Goal: Transaction & Acquisition: Download file/media

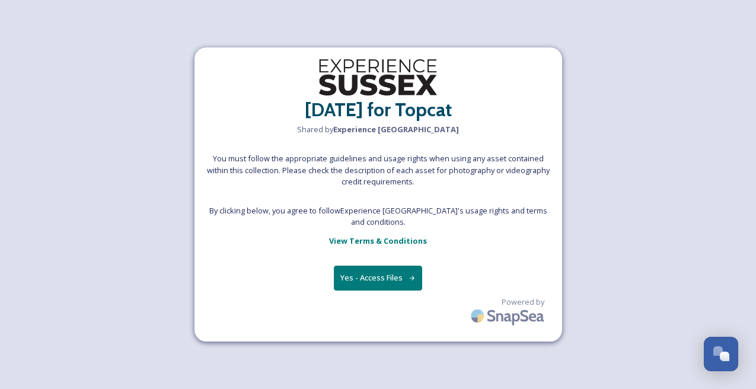
click at [375, 268] on button "Yes - Access Files" at bounding box center [378, 278] width 89 height 24
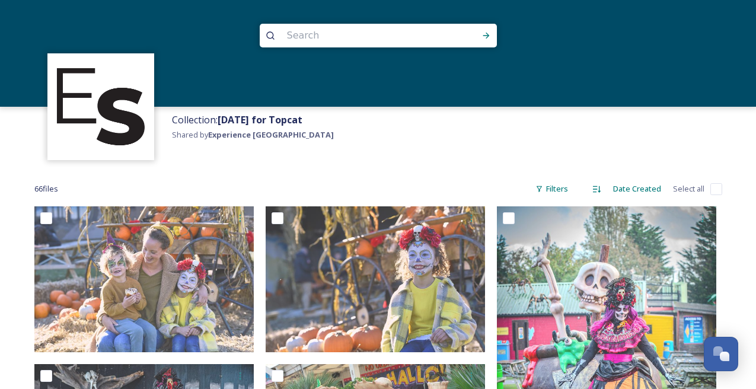
click at [718, 190] on input "checkbox" at bounding box center [716, 189] width 12 height 12
checkbox input "true"
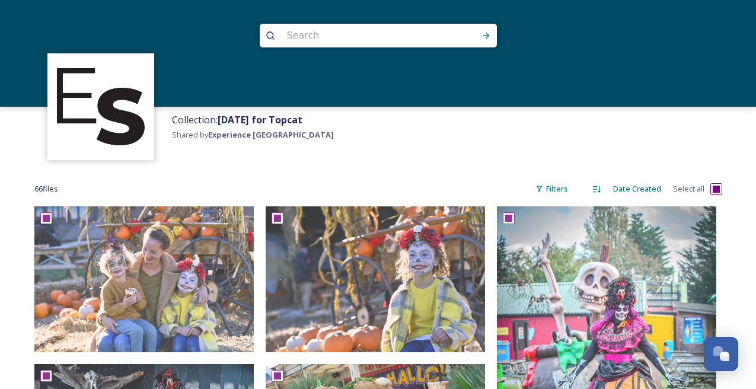
checkbox input "true"
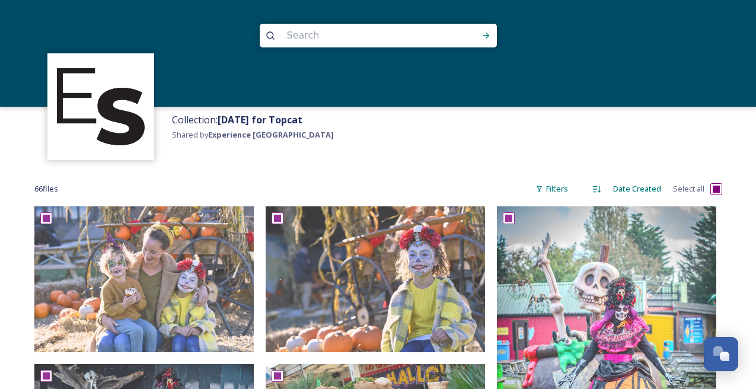
checkbox input "true"
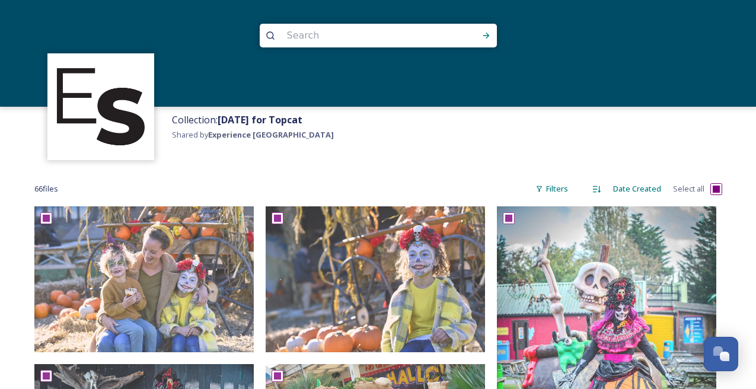
checkbox input "true"
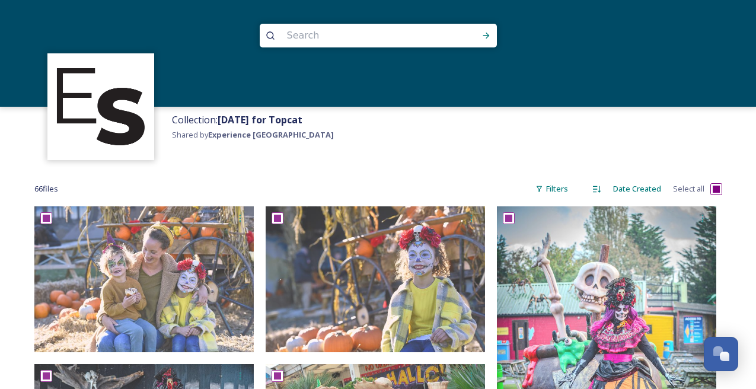
checkbox input "true"
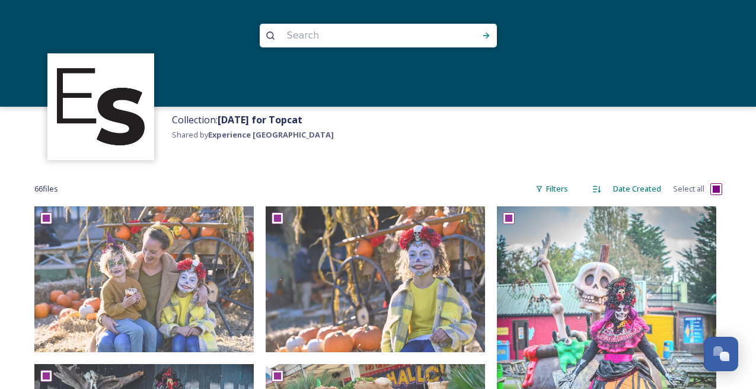
checkbox input "true"
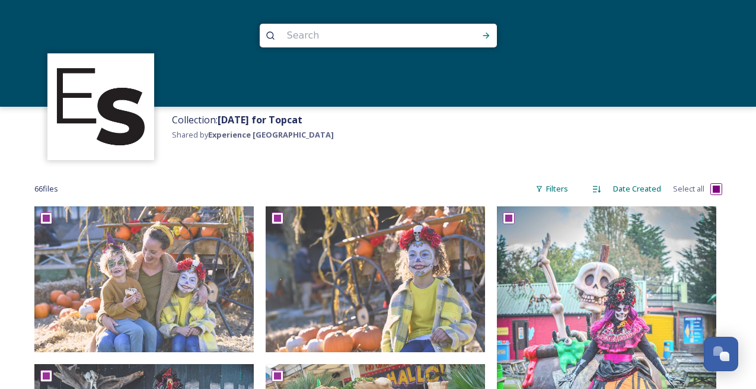
checkbox input "true"
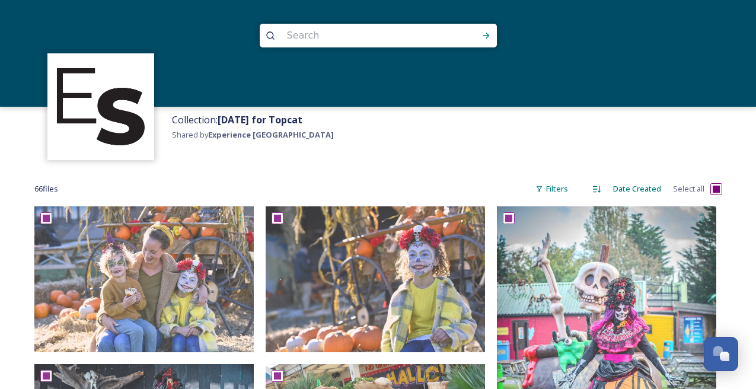
checkbox input "true"
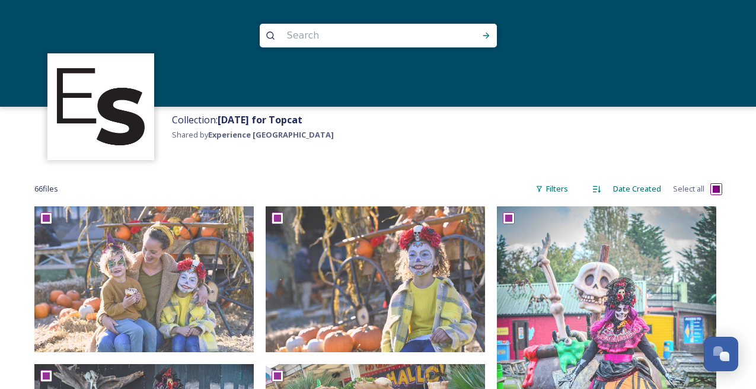
checkbox input "true"
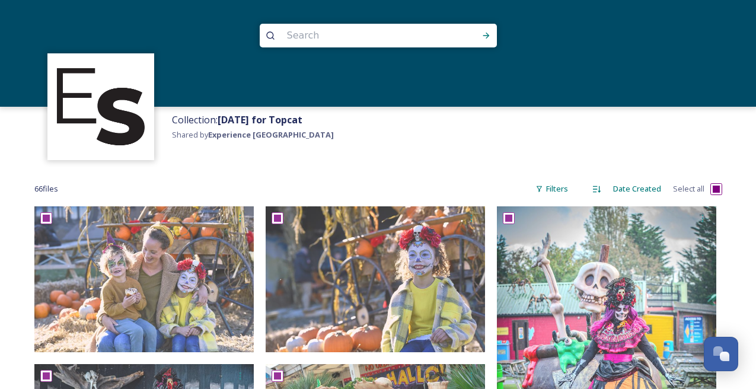
checkbox input "true"
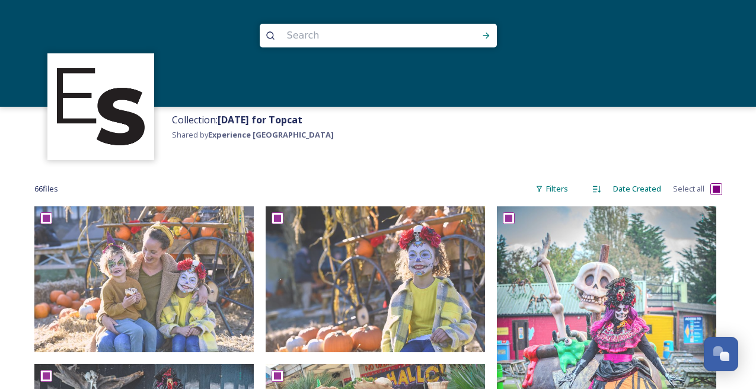
checkbox input "true"
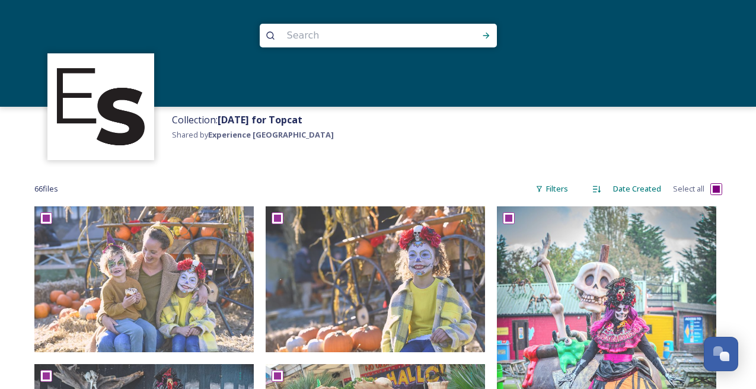
checkbox input "true"
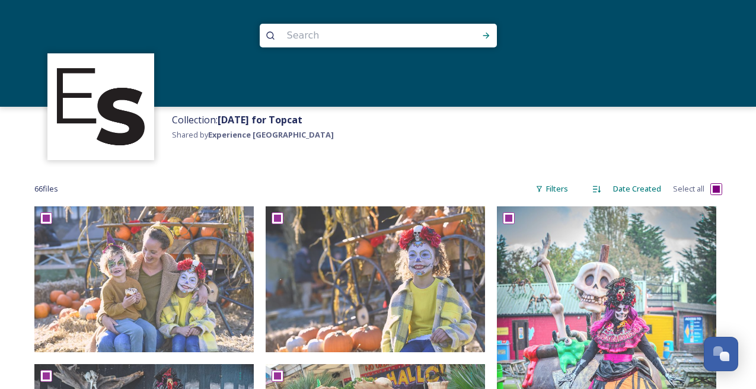
checkbox input "true"
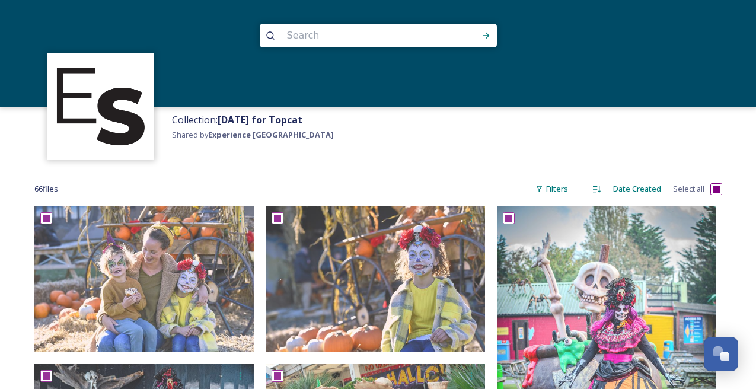
checkbox input "true"
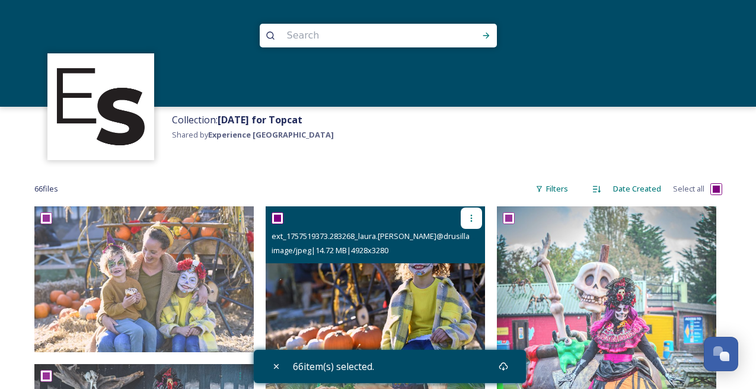
click at [471, 216] on icon at bounding box center [470, 217] width 9 height 9
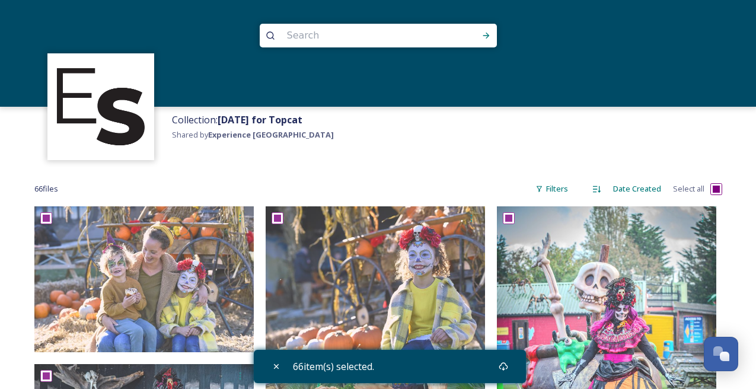
click at [455, 162] on div "Collection: [DATE] for Topcat Shared by Experience [GEOGRAPHIC_DATA]" at bounding box center [461, 136] width 590 height 59
click at [505, 366] on icon at bounding box center [502, 366] width 9 height 9
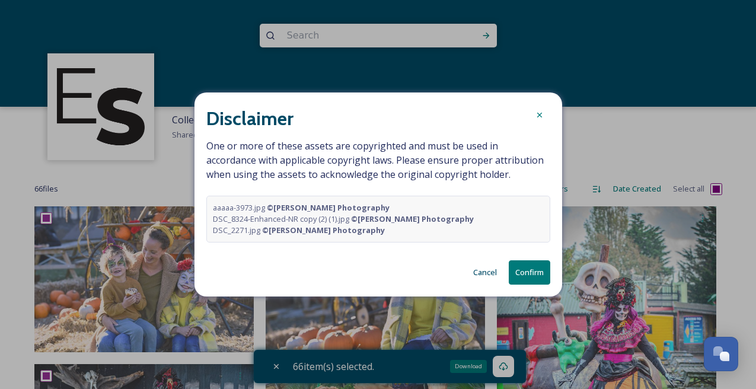
click at [482, 271] on button "Cancel" at bounding box center [485, 272] width 36 height 23
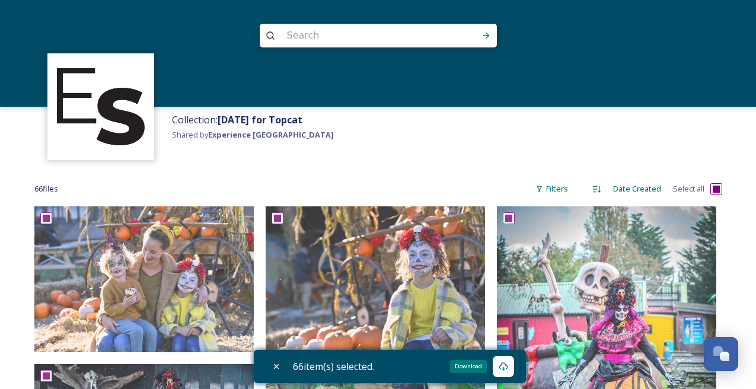
click at [469, 366] on div "Download" at bounding box center [468, 366] width 37 height 13
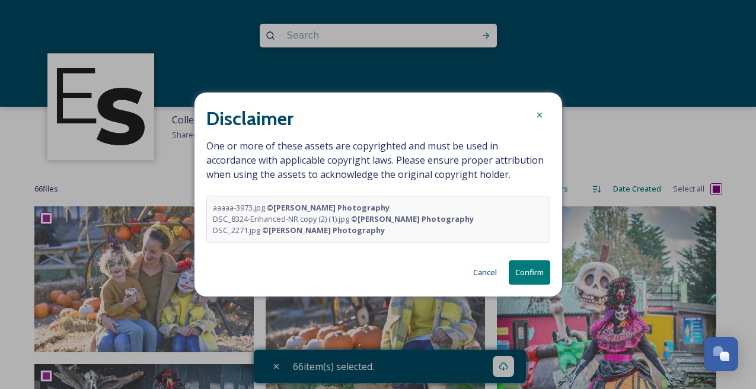
click at [492, 271] on button "Cancel" at bounding box center [485, 272] width 36 height 23
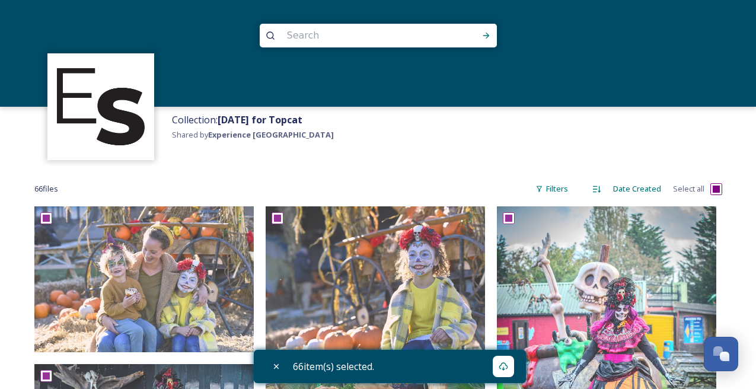
click at [717, 188] on input "checkbox" at bounding box center [716, 189] width 12 height 12
checkbox input "false"
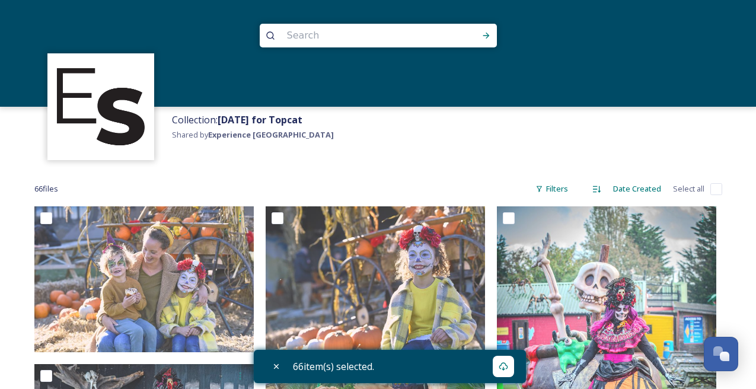
checkbox input "false"
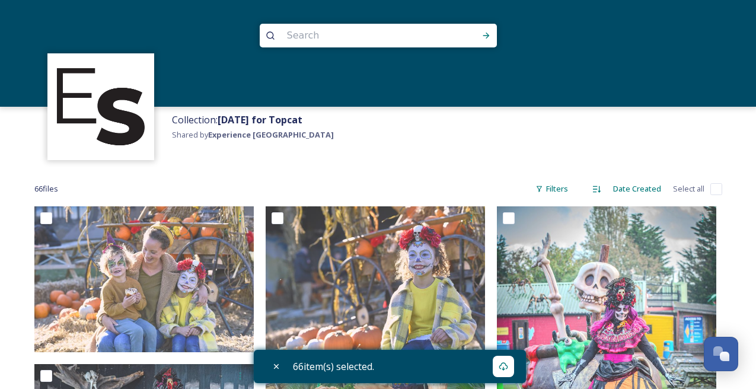
checkbox input "false"
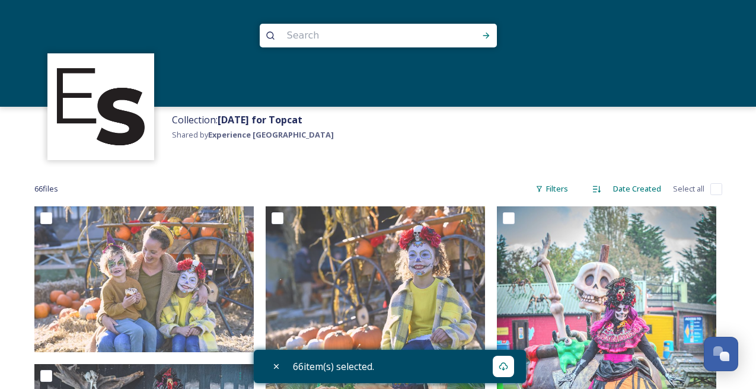
checkbox input "false"
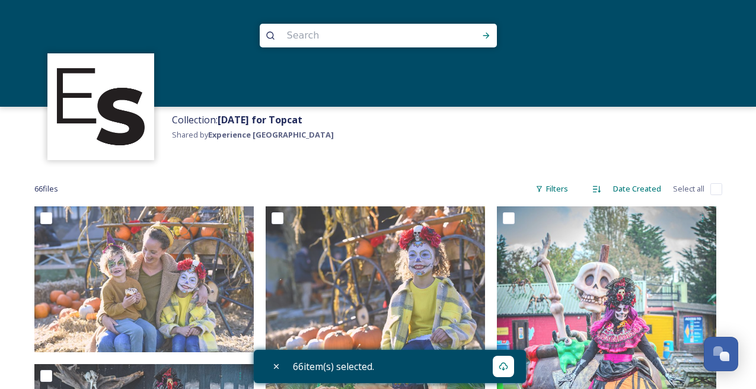
checkbox input "false"
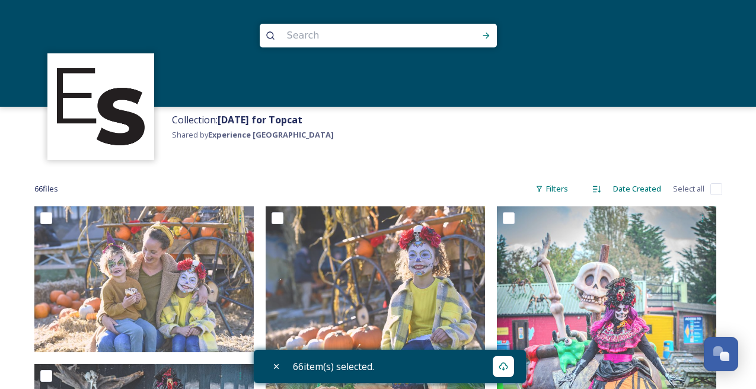
checkbox input "false"
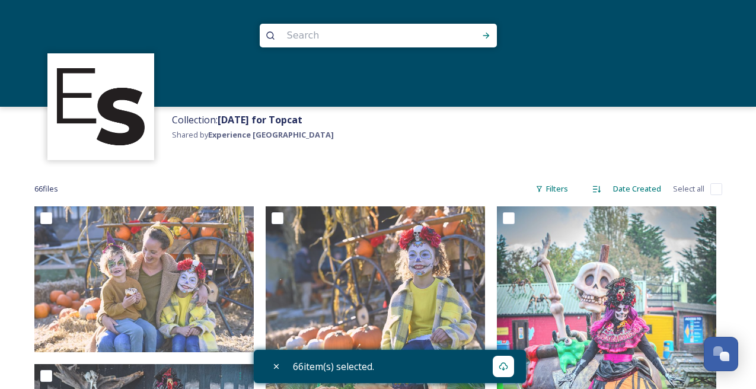
checkbox input "false"
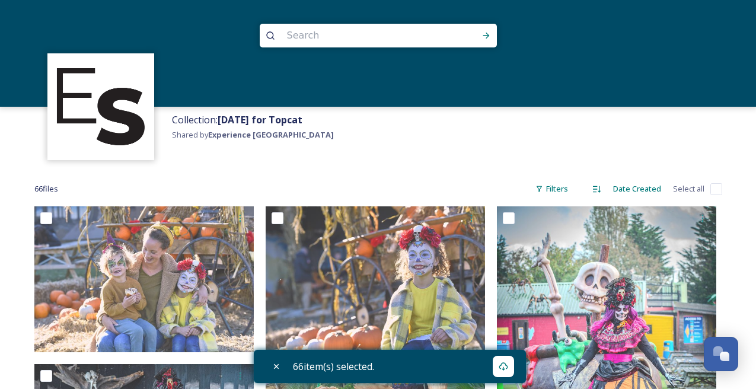
checkbox input "false"
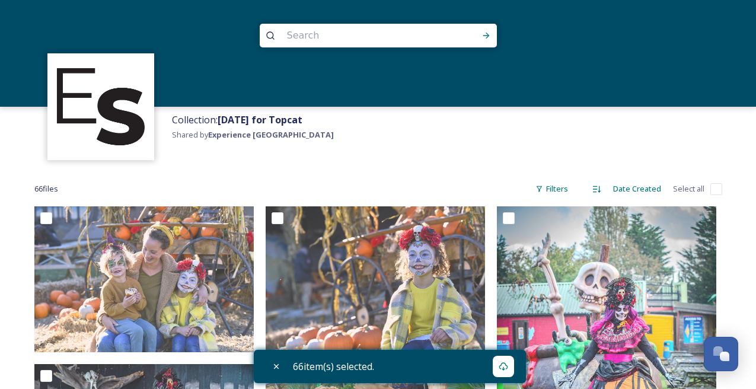
checkbox input "false"
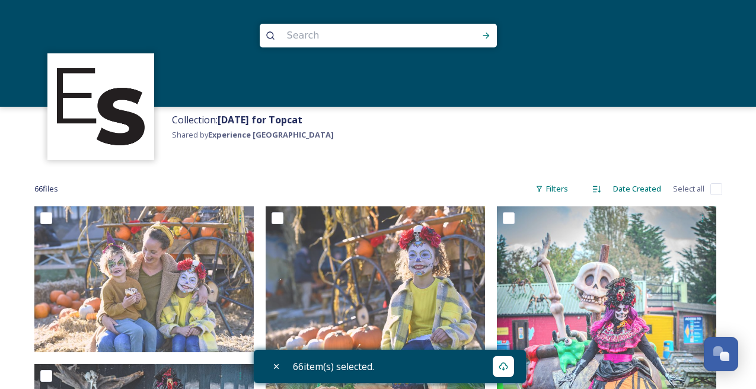
checkbox input "false"
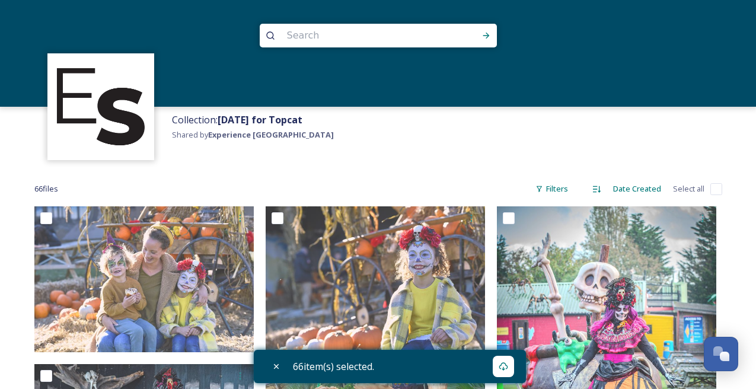
checkbox input "false"
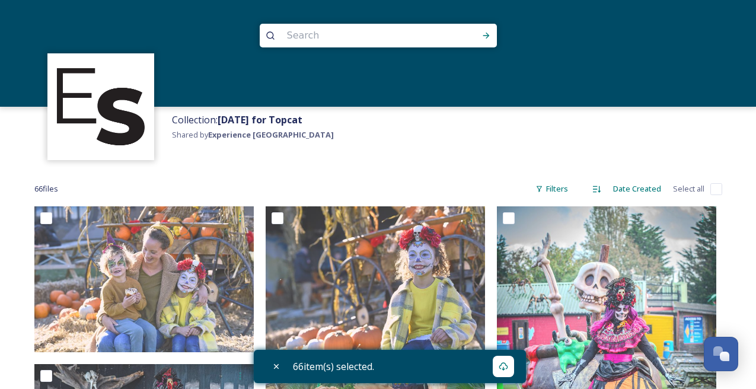
checkbox input "false"
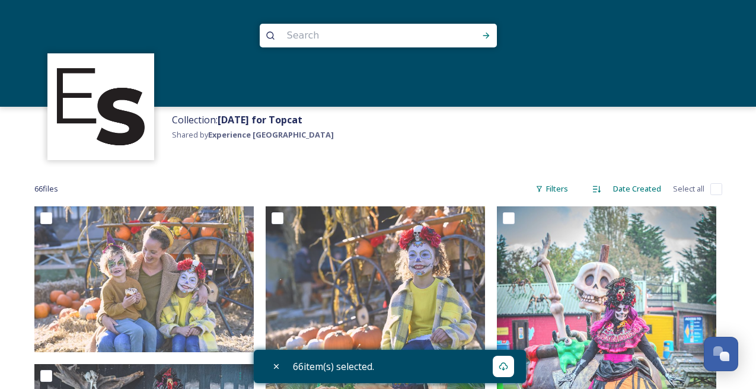
checkbox input "false"
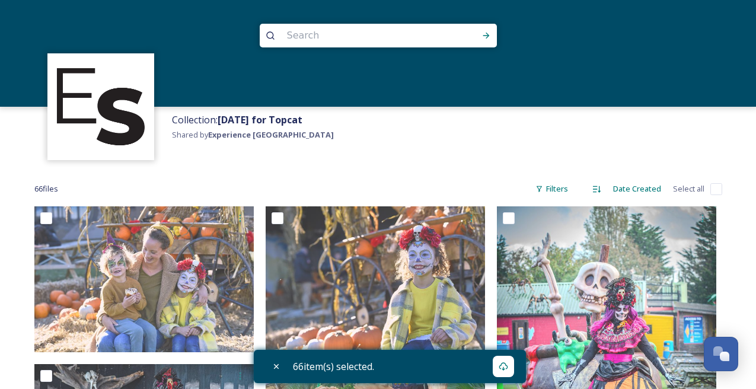
checkbox input "false"
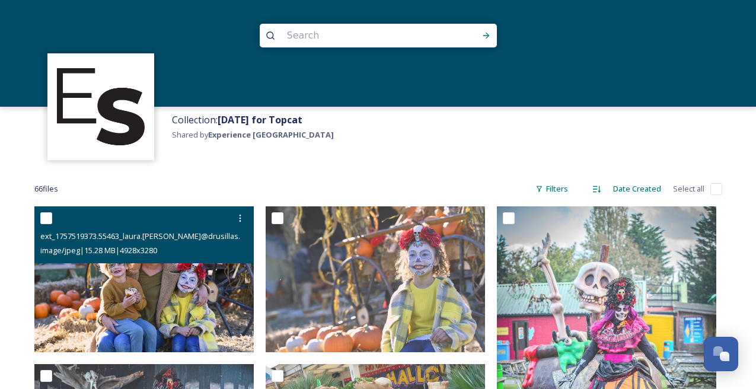
click at [45, 219] on input "checkbox" at bounding box center [46, 218] width 12 height 12
checkbox input "true"
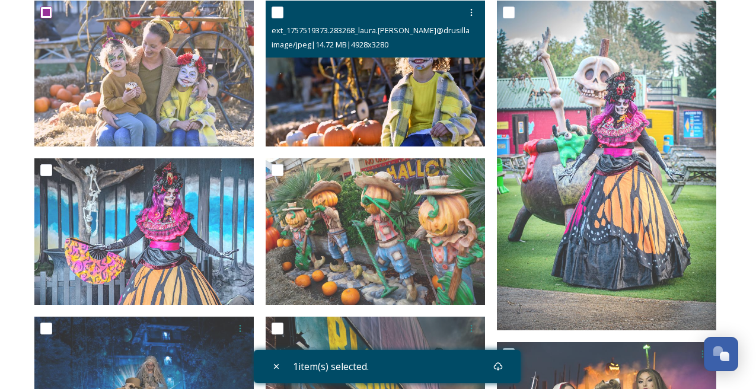
scroll to position [207, 0]
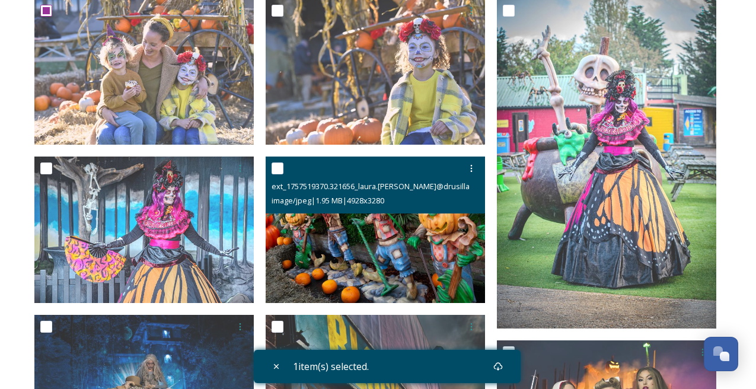
click at [273, 163] on input "checkbox" at bounding box center [277, 168] width 12 height 12
checkbox input "true"
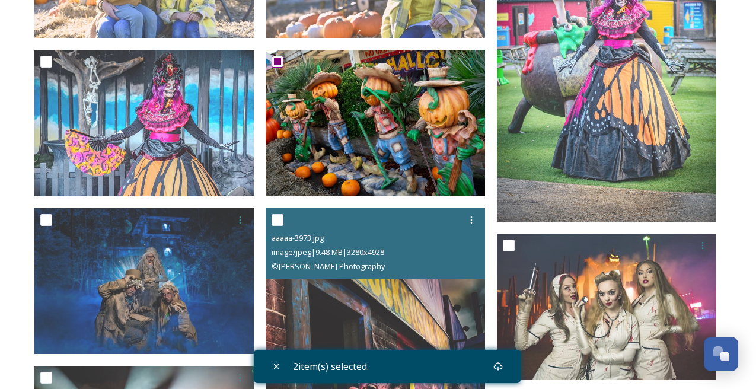
scroll to position [316, 0]
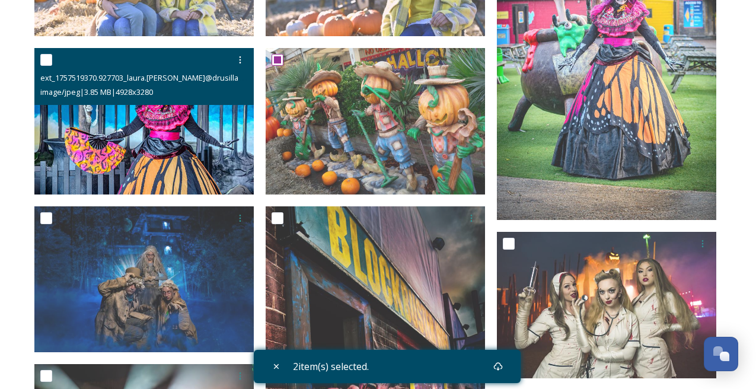
click at [48, 61] on input "checkbox" at bounding box center [46, 60] width 12 height 12
checkbox input "true"
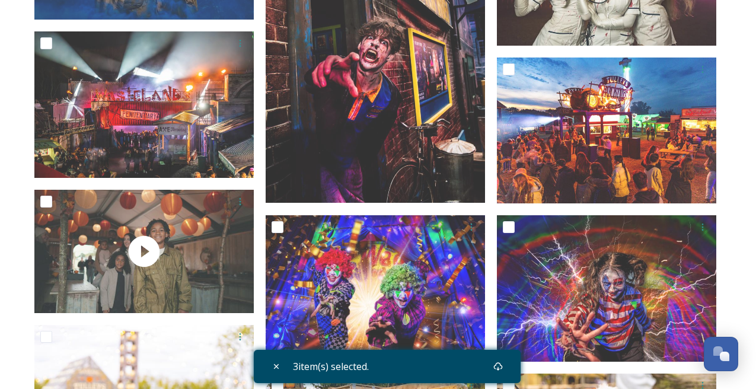
scroll to position [649, 0]
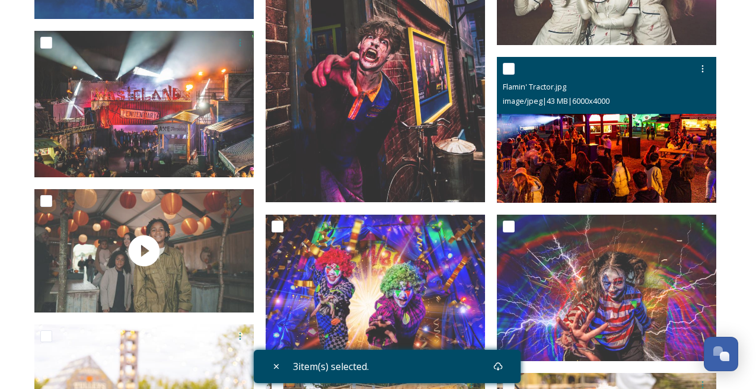
click at [507, 69] on input "checkbox" at bounding box center [509, 69] width 12 height 12
checkbox input "true"
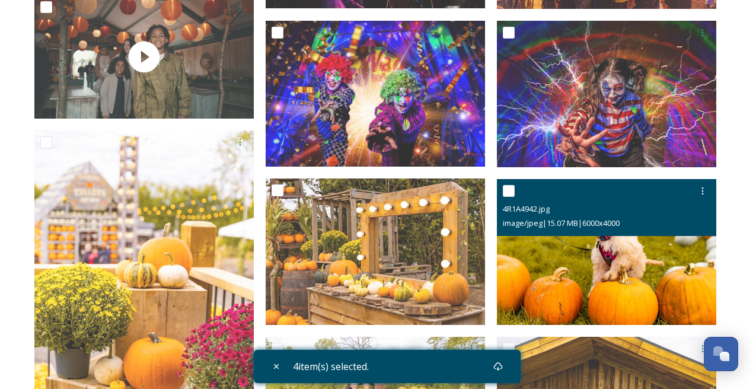
scroll to position [843, 0]
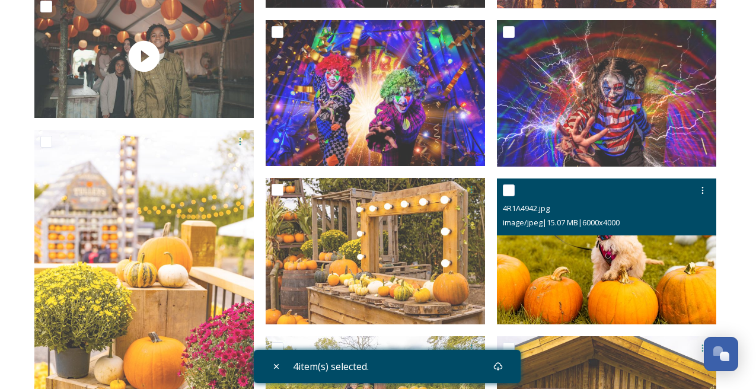
click at [506, 188] on input "checkbox" at bounding box center [509, 190] width 12 height 12
checkbox input "true"
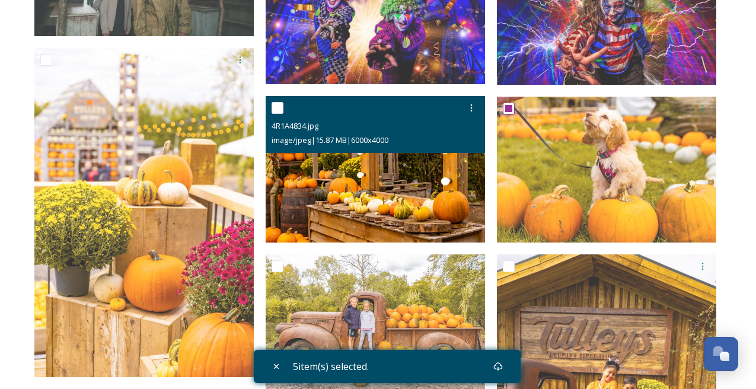
scroll to position [959, 0]
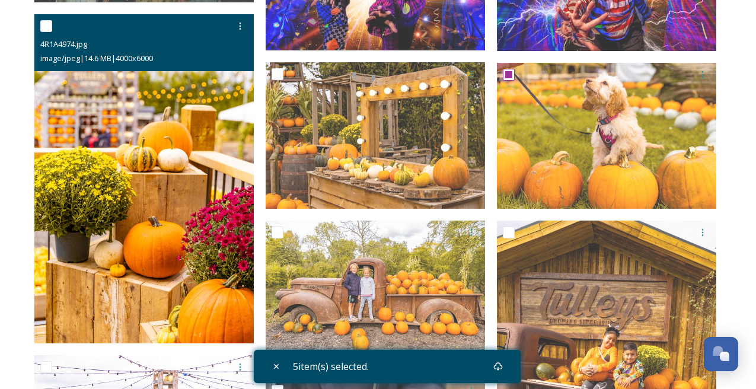
click at [46, 21] on input "checkbox" at bounding box center [46, 26] width 12 height 12
checkbox input "true"
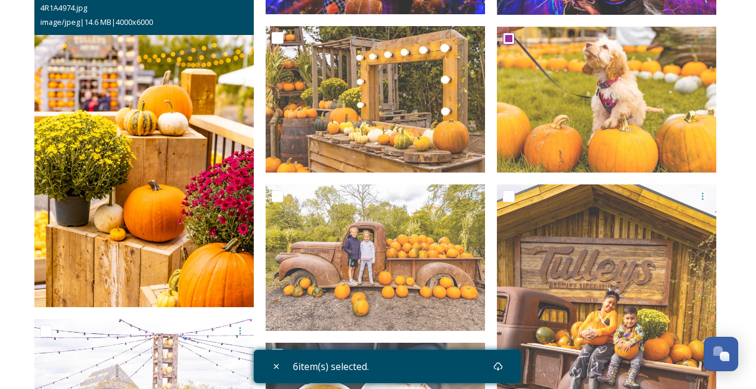
scroll to position [1006, 0]
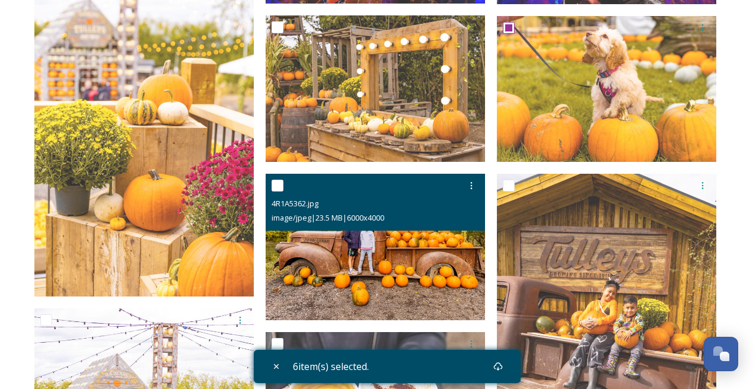
click at [277, 184] on input "checkbox" at bounding box center [277, 186] width 12 height 12
checkbox input "true"
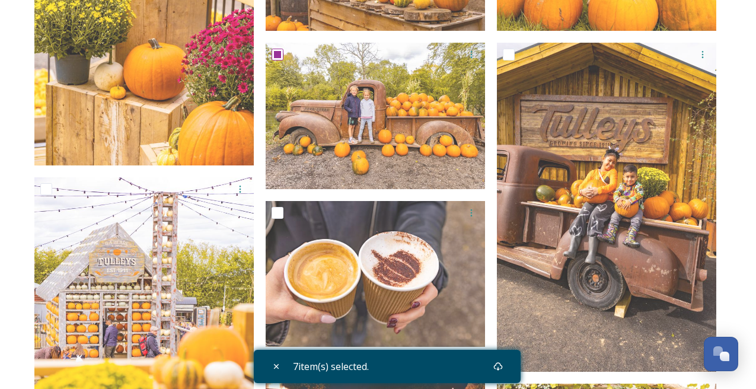
scroll to position [1162, 0]
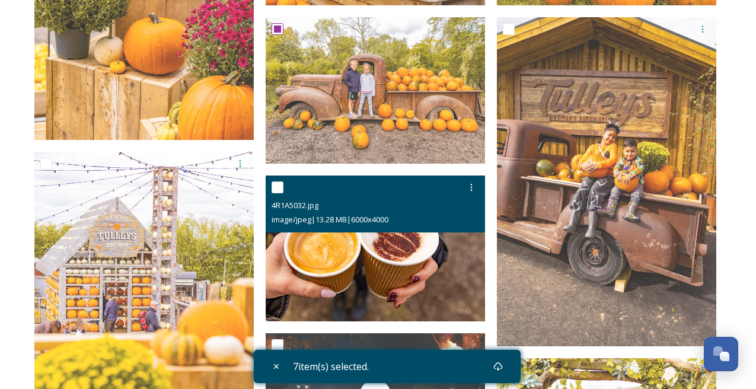
click at [278, 186] on input "checkbox" at bounding box center [277, 187] width 12 height 12
checkbox input "true"
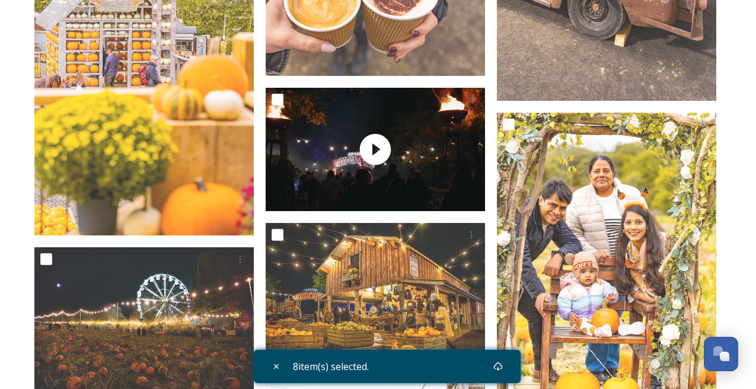
scroll to position [1410, 0]
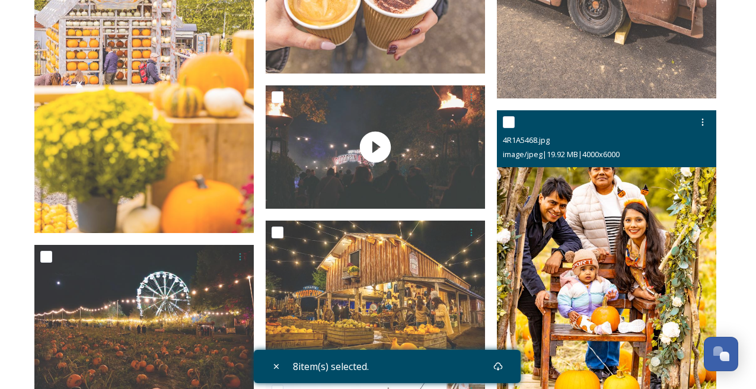
click at [511, 123] on input "checkbox" at bounding box center [509, 122] width 12 height 12
checkbox input "true"
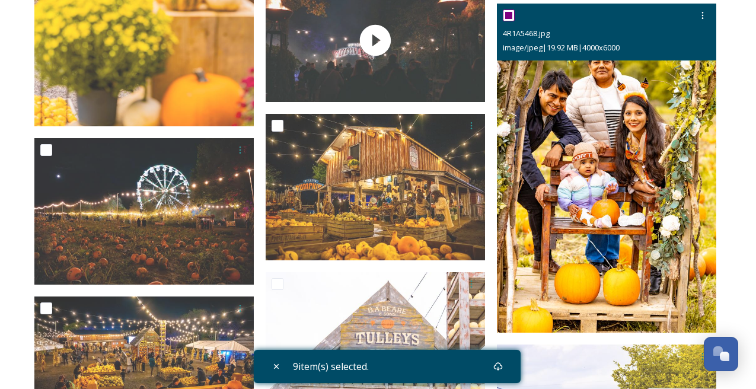
scroll to position [1520, 0]
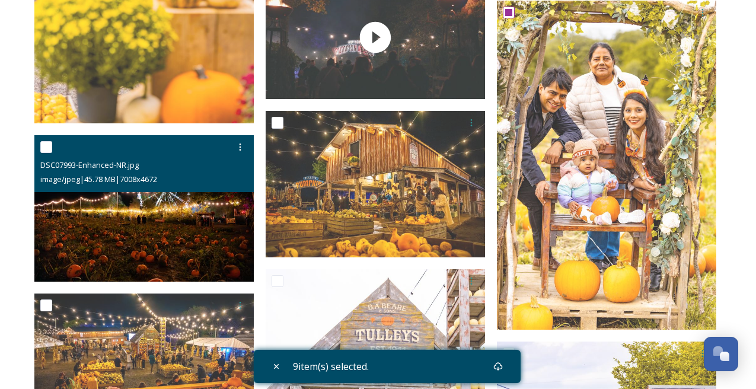
click at [44, 145] on input "checkbox" at bounding box center [46, 147] width 12 height 12
checkbox input "true"
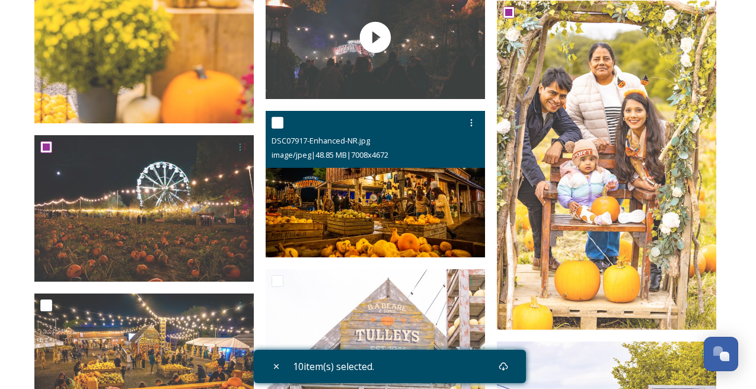
click at [277, 119] on input "checkbox" at bounding box center [277, 123] width 12 height 12
checkbox input "true"
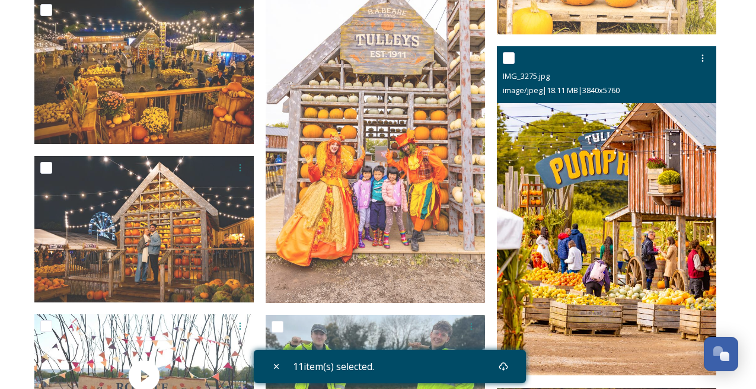
scroll to position [1825, 0]
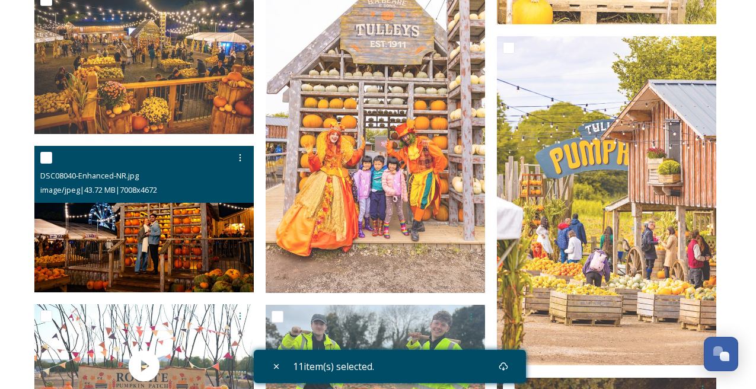
click at [47, 159] on input "checkbox" at bounding box center [46, 158] width 12 height 12
checkbox input "true"
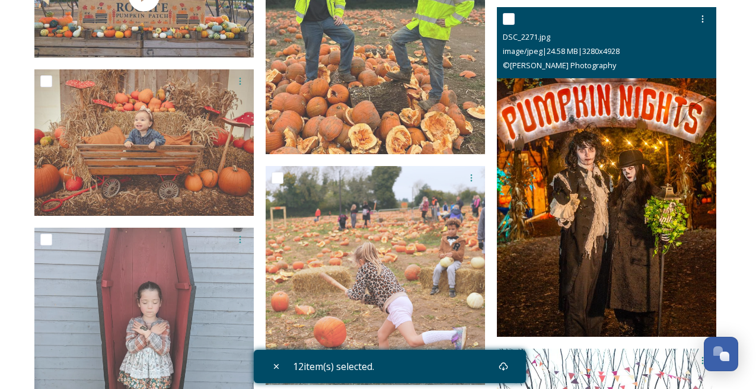
scroll to position [2221, 0]
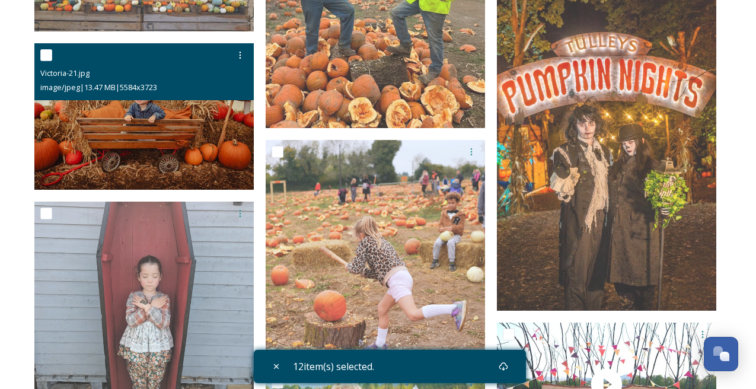
click at [49, 56] on input "checkbox" at bounding box center [46, 55] width 12 height 12
checkbox input "true"
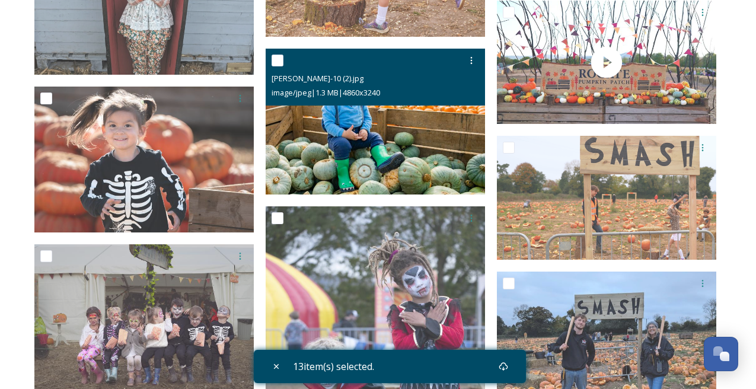
scroll to position [2545, 0]
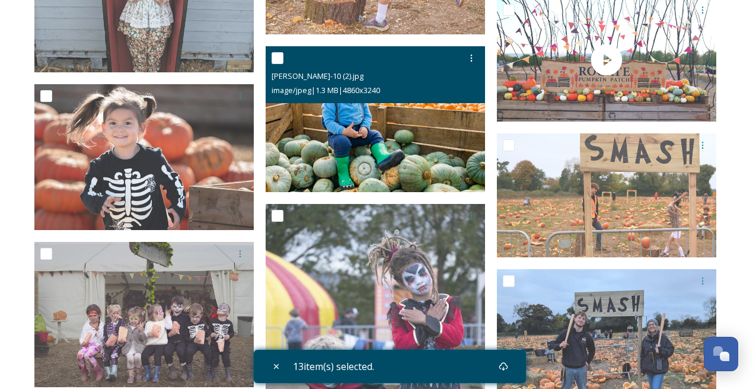
click at [280, 55] on input "checkbox" at bounding box center [277, 58] width 12 height 12
checkbox input "true"
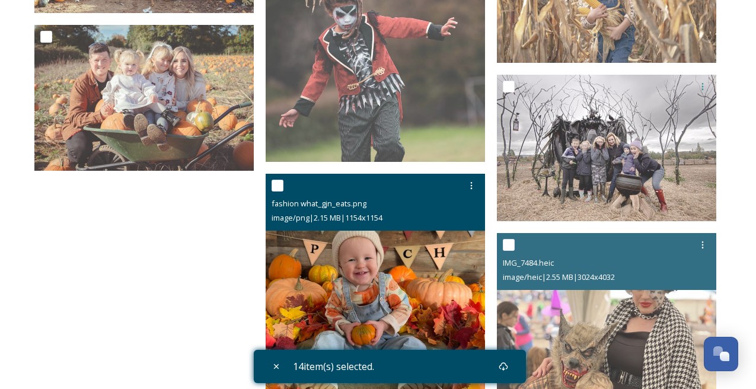
scroll to position [4157, 0]
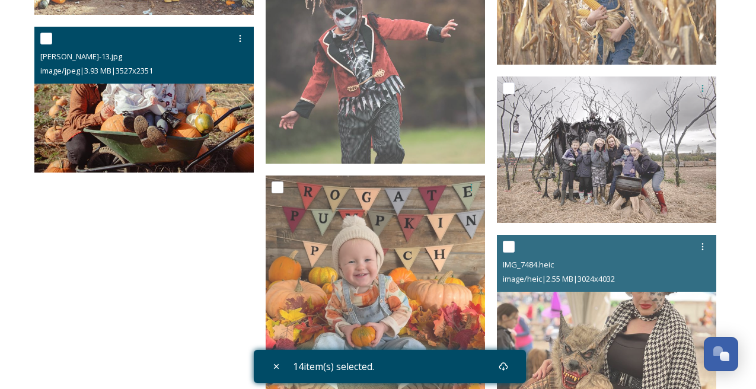
click at [47, 39] on input "checkbox" at bounding box center [46, 39] width 12 height 12
checkbox input "true"
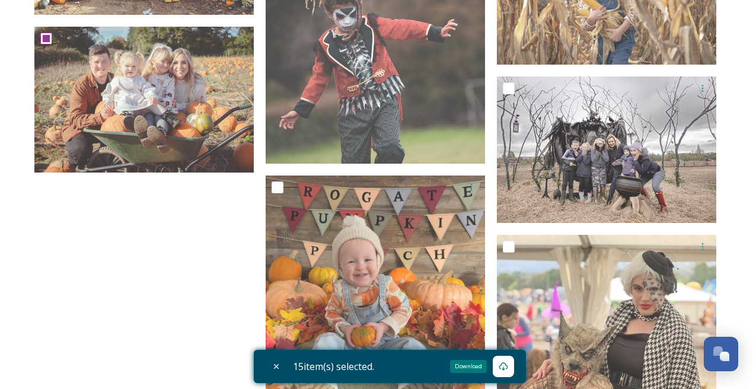
click at [508, 370] on icon at bounding box center [502, 366] width 9 height 9
click at [476, 369] on div "15 item(s) selected." at bounding box center [390, 366] width 272 height 33
click at [502, 366] on icon at bounding box center [502, 366] width 9 height 9
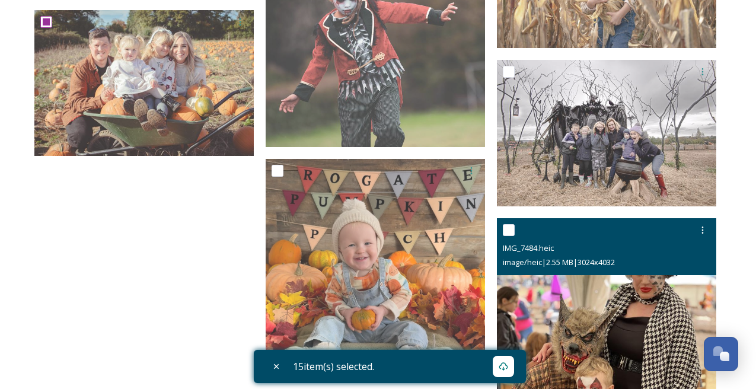
scroll to position [4175, 0]
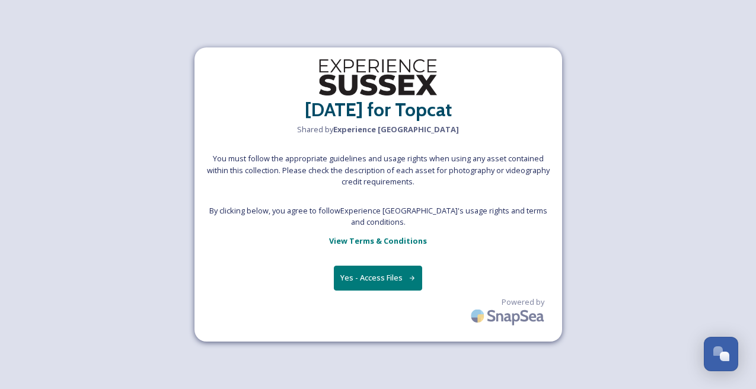
click at [378, 266] on button "Yes - Access Files" at bounding box center [378, 278] width 89 height 24
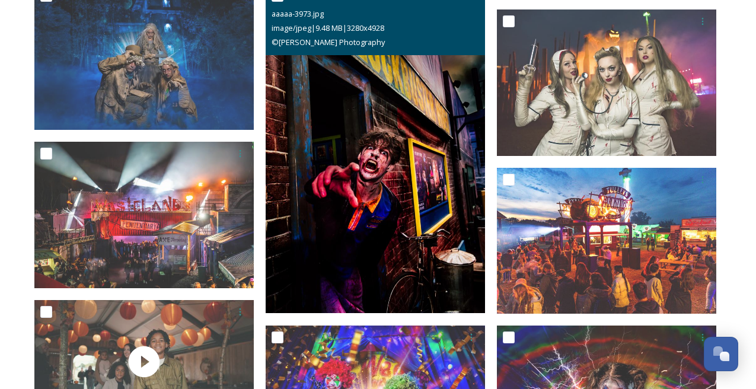
scroll to position [541, 0]
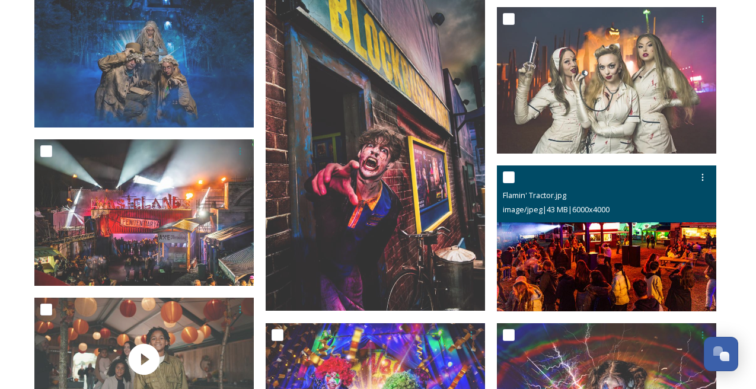
click at [509, 181] on input "checkbox" at bounding box center [509, 177] width 12 height 12
checkbox input "true"
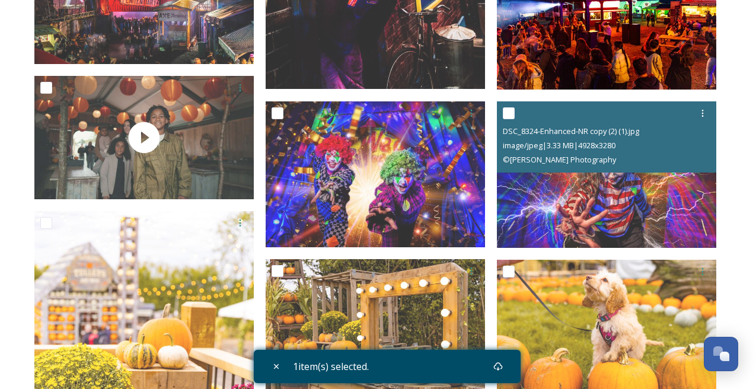
scroll to position [767, 0]
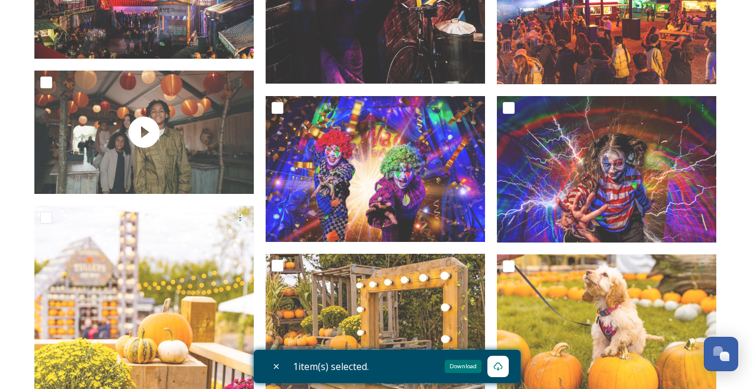
click at [502, 364] on icon at bounding box center [497, 366] width 9 height 8
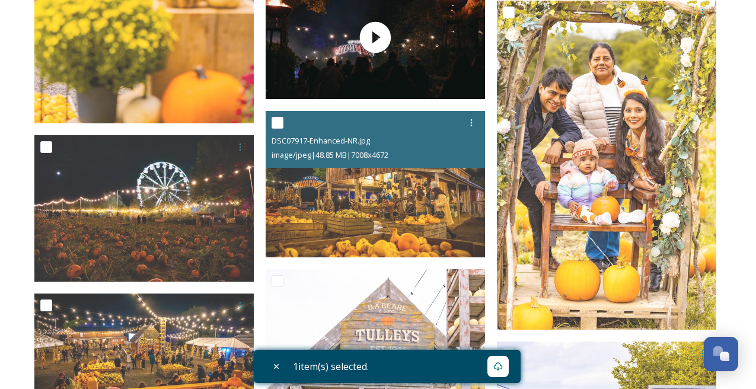
scroll to position [1520, 0]
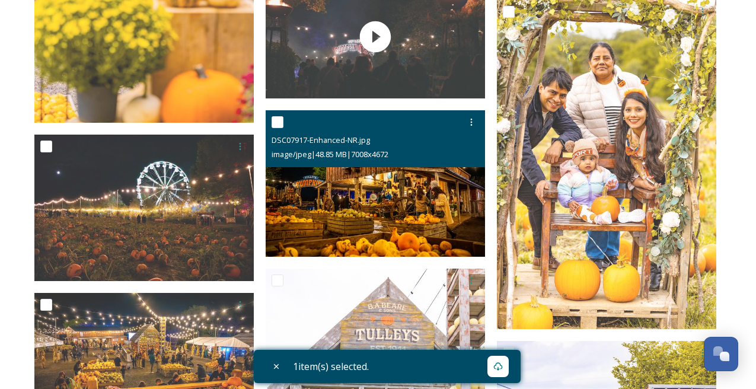
click at [277, 123] on input "checkbox" at bounding box center [277, 122] width 12 height 12
checkbox input "true"
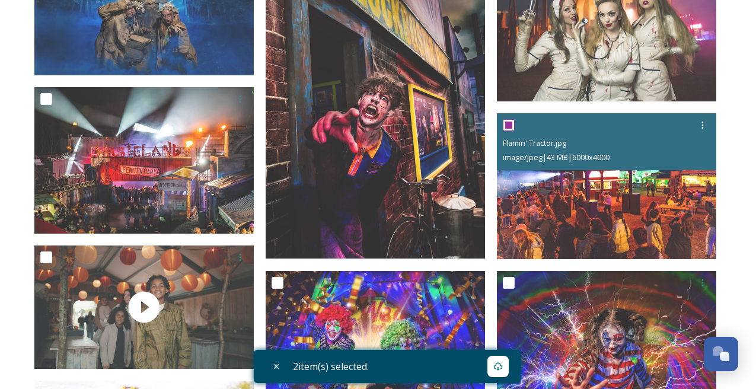
scroll to position [604, 0]
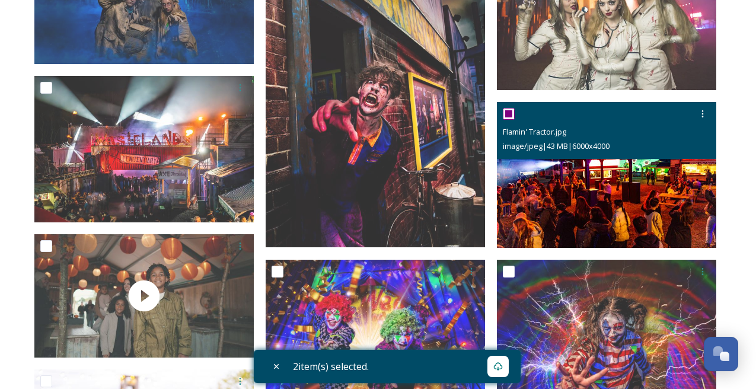
click at [509, 111] on input "checkbox" at bounding box center [509, 114] width 12 height 12
checkbox input "false"
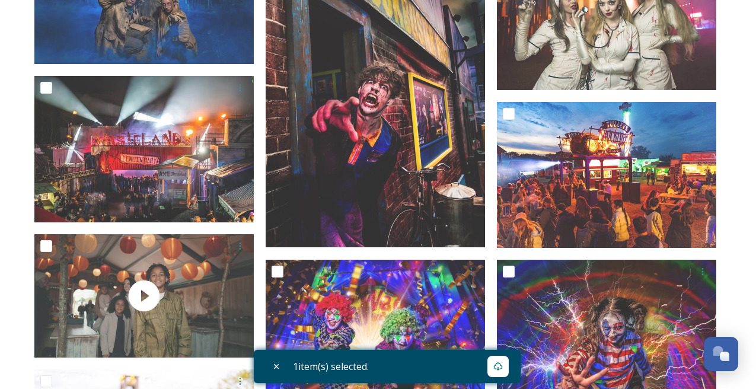
click at [475, 369] on div "1 item(s) selected." at bounding box center [387, 366] width 267 height 33
click at [503, 367] on icon at bounding box center [497, 366] width 9 height 9
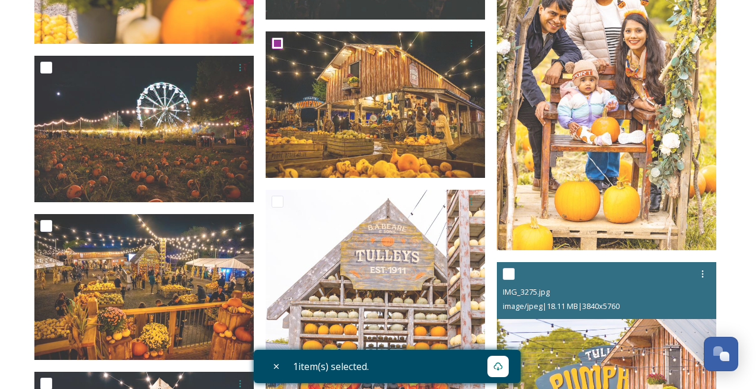
scroll to position [1555, 0]
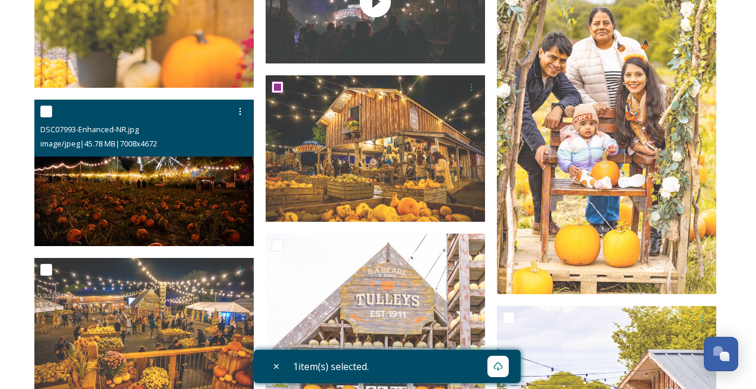
click at [49, 105] on input "checkbox" at bounding box center [46, 111] width 12 height 12
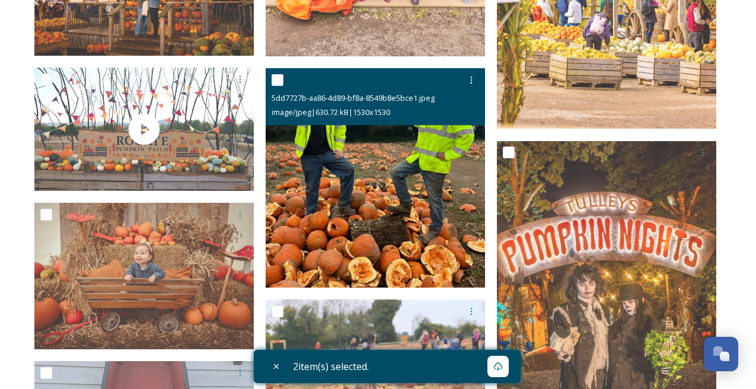
scroll to position [2082, 0]
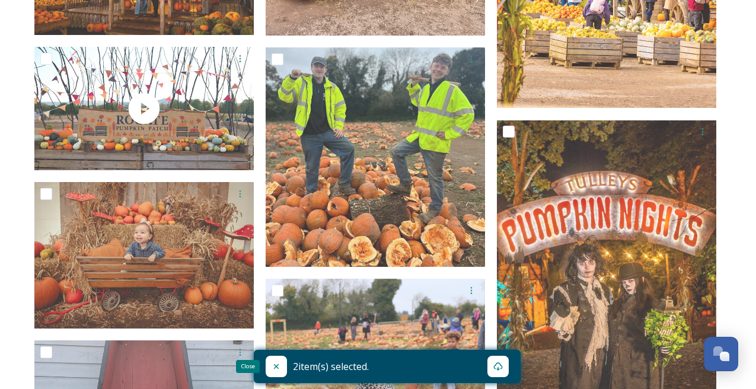
click at [277, 370] on icon at bounding box center [275, 366] width 9 height 9
checkbox input "false"
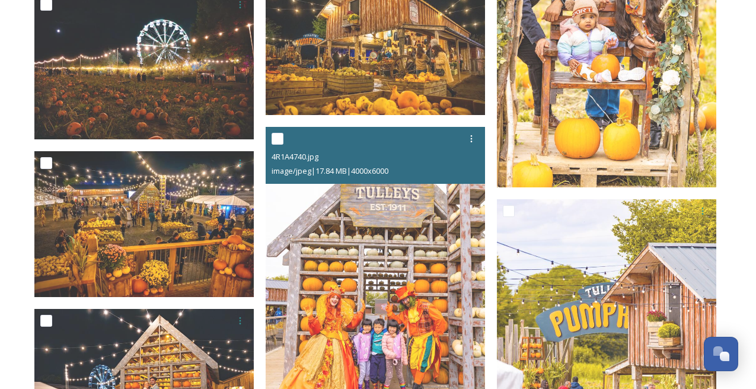
scroll to position [1646, 0]
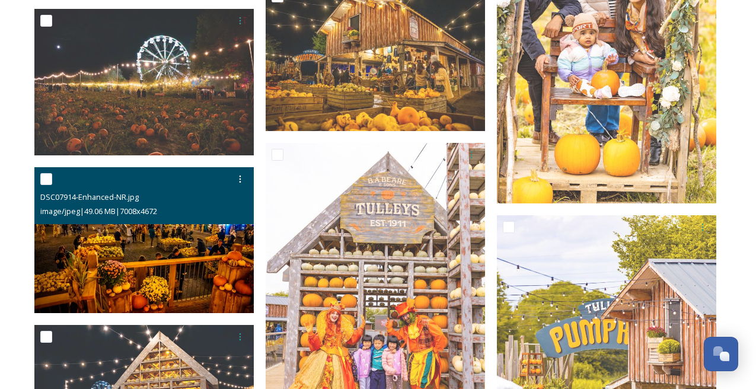
click at [47, 177] on input "checkbox" at bounding box center [46, 179] width 12 height 12
checkbox input "true"
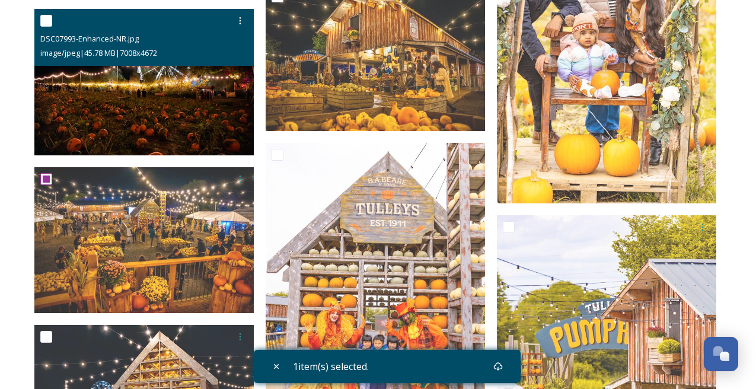
click at [44, 15] on input "checkbox" at bounding box center [46, 21] width 12 height 12
checkbox input "true"
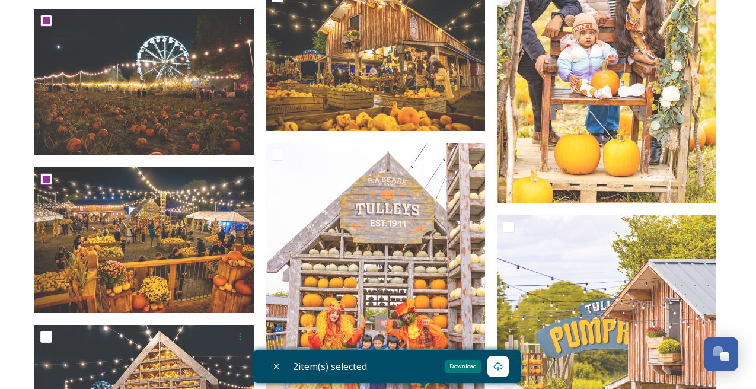
click at [500, 369] on icon at bounding box center [497, 366] width 9 height 8
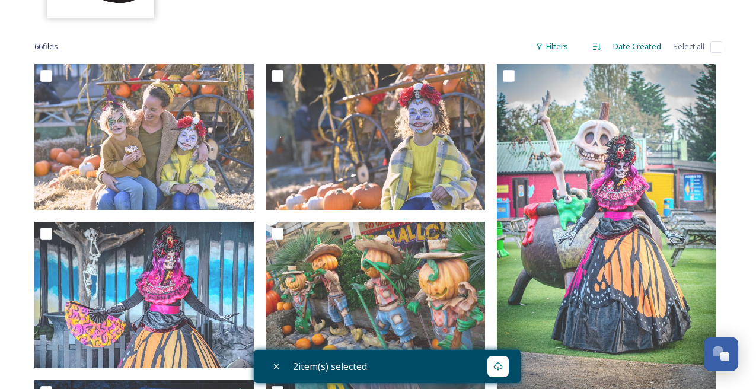
scroll to position [0, 0]
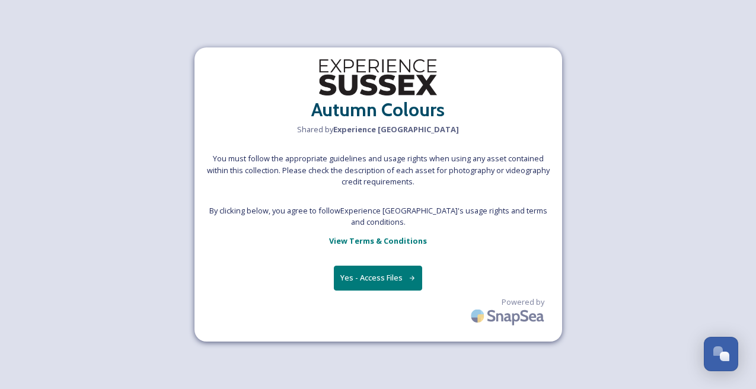
click at [353, 268] on button "Yes - Access Files" at bounding box center [378, 278] width 89 height 24
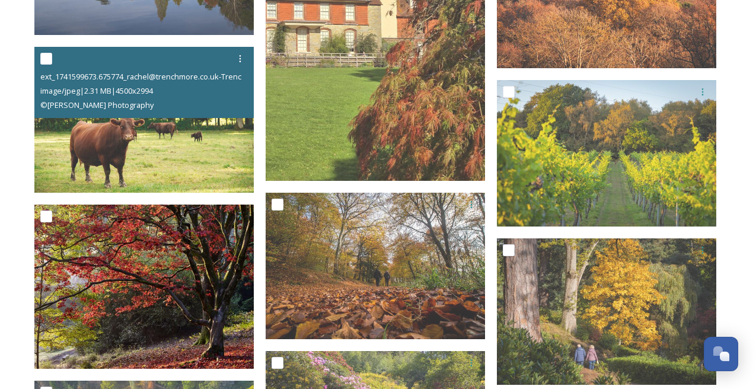
scroll to position [483, 0]
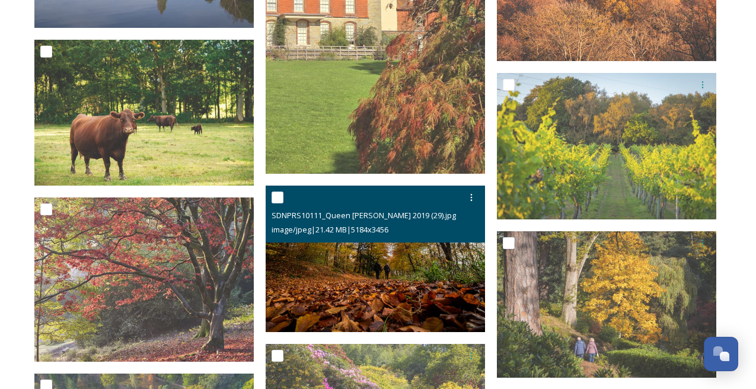
click at [279, 193] on input "checkbox" at bounding box center [277, 197] width 12 height 12
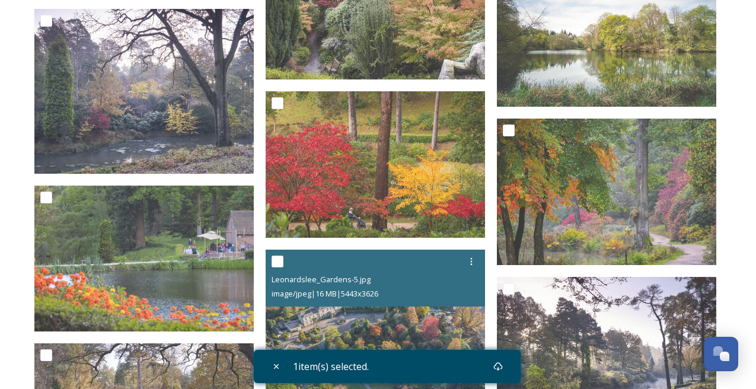
scroll to position [1229, 0]
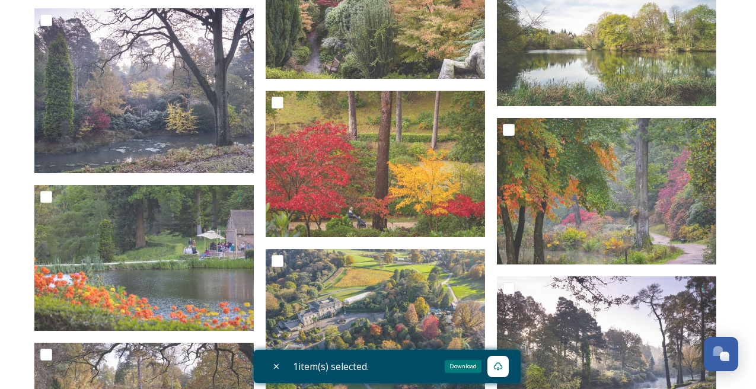
click at [503, 365] on icon at bounding box center [497, 366] width 9 height 9
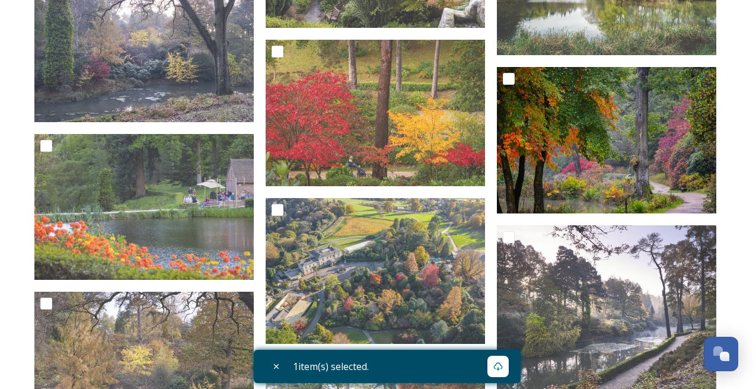
scroll to position [1172, 0]
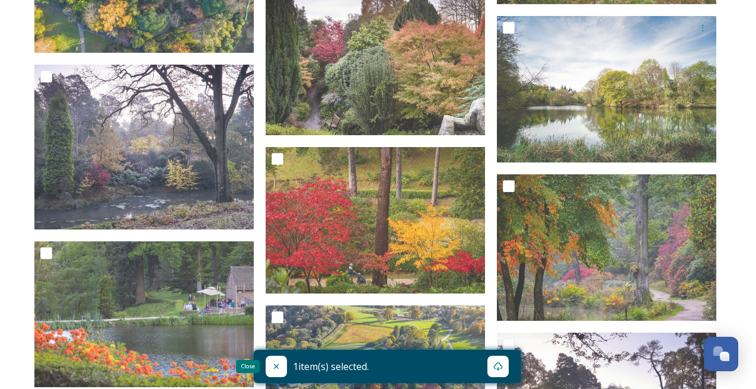
click at [278, 364] on icon at bounding box center [275, 366] width 9 height 9
checkbox input "false"
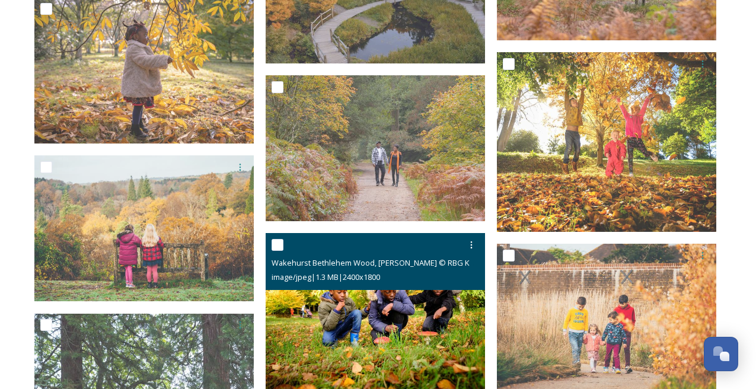
scroll to position [3273, 0]
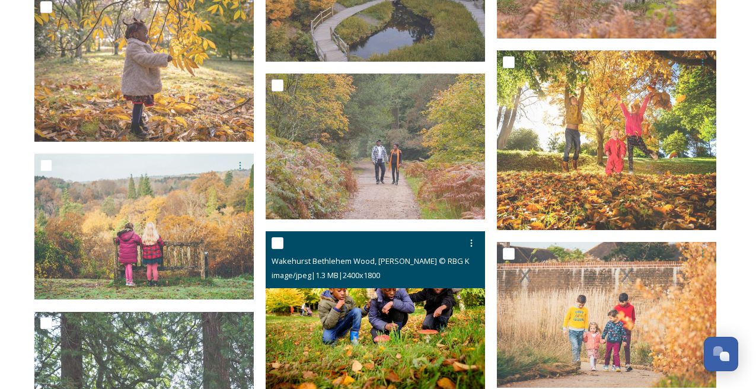
click at [275, 240] on input "checkbox" at bounding box center [277, 243] width 12 height 12
checkbox input "true"
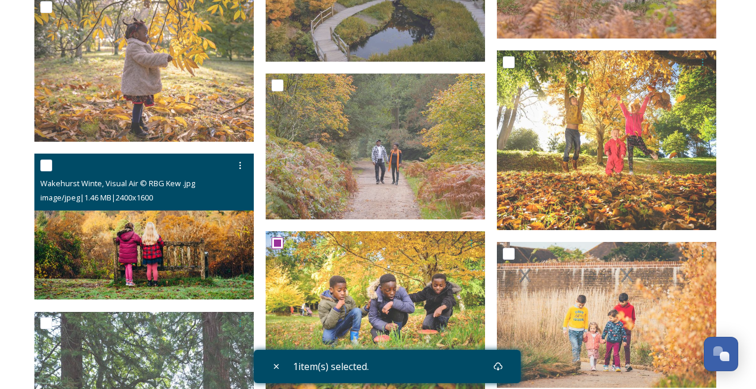
click at [52, 167] on div at bounding box center [145, 165] width 210 height 21
click at [47, 164] on input "checkbox" at bounding box center [46, 165] width 12 height 12
checkbox input "true"
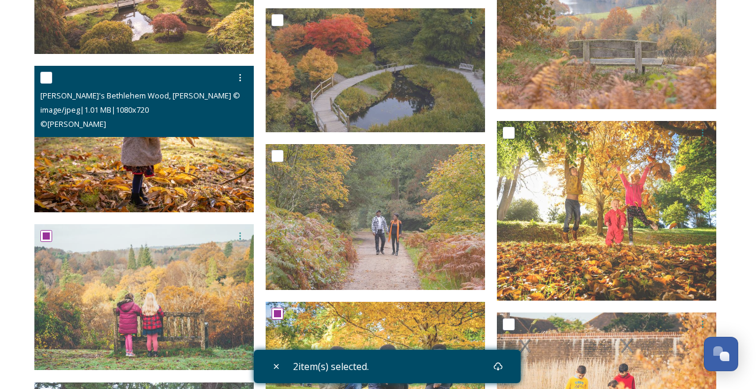
scroll to position [3199, 0]
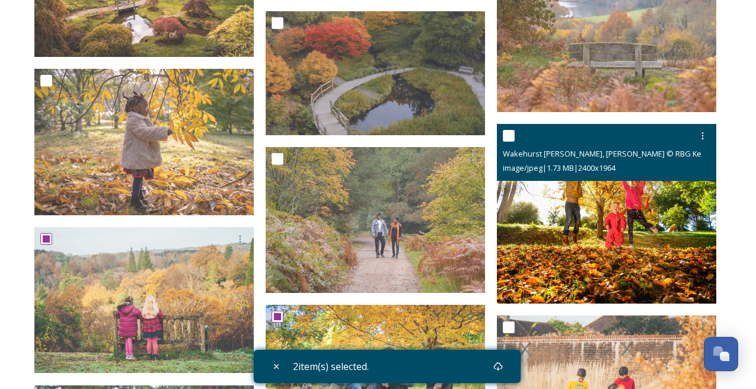
click at [511, 140] on input "checkbox" at bounding box center [509, 136] width 12 height 12
checkbox input "true"
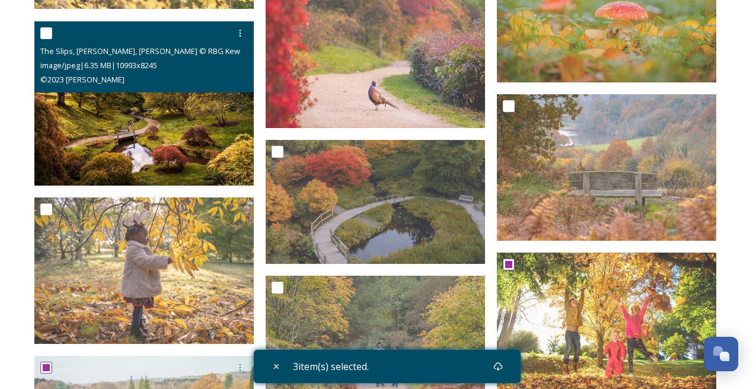
scroll to position [3064, 0]
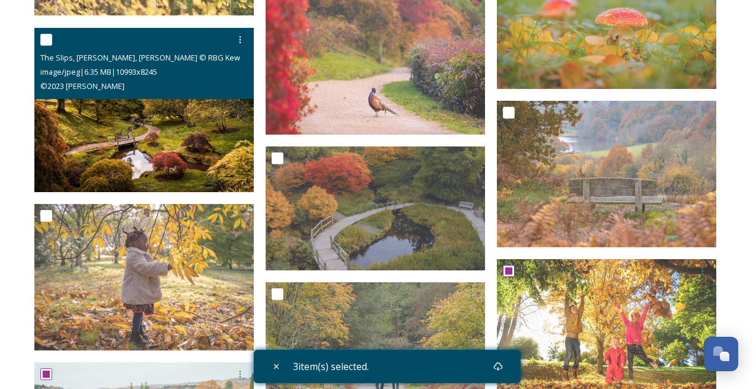
click at [44, 37] on input "checkbox" at bounding box center [46, 40] width 12 height 12
checkbox input "true"
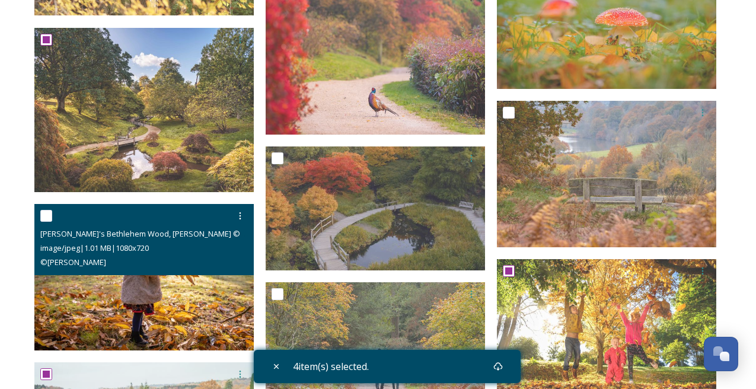
click at [47, 214] on input "checkbox" at bounding box center [46, 216] width 12 height 12
checkbox input "true"
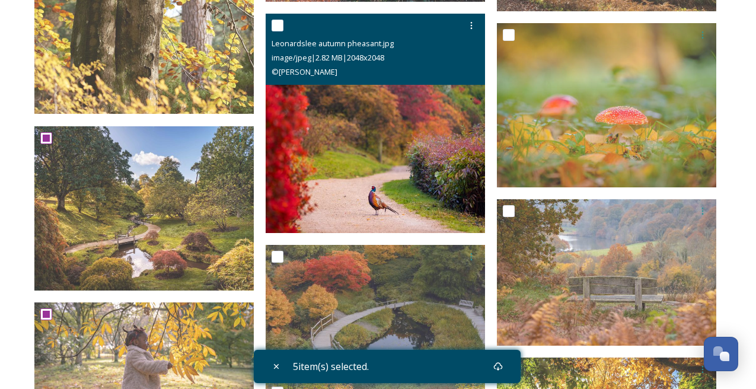
scroll to position [2957, 0]
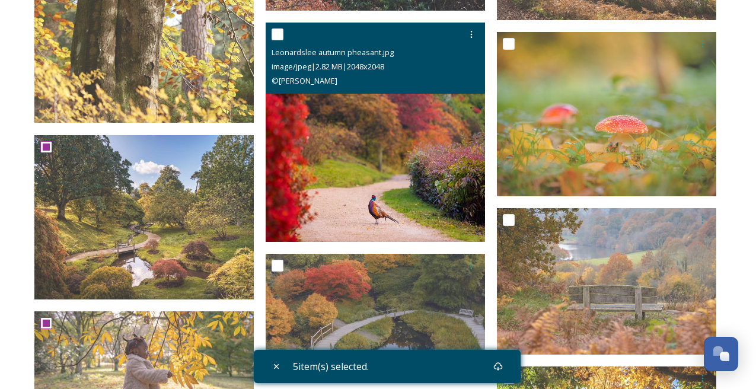
click at [285, 36] on div at bounding box center [376, 34] width 210 height 21
click at [279, 34] on input "checkbox" at bounding box center [277, 34] width 12 height 12
checkbox input "true"
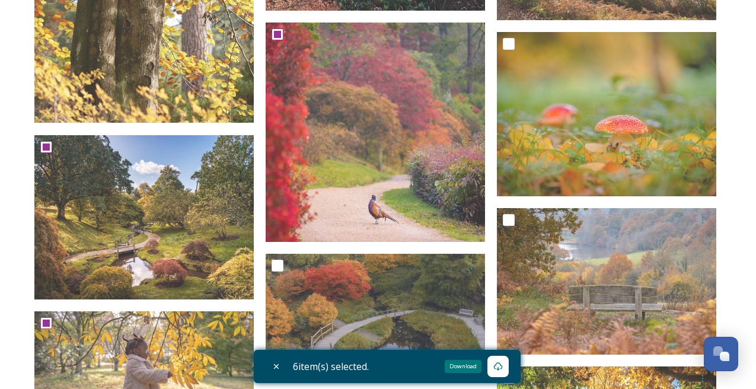
click at [503, 366] on icon at bounding box center [497, 366] width 9 height 9
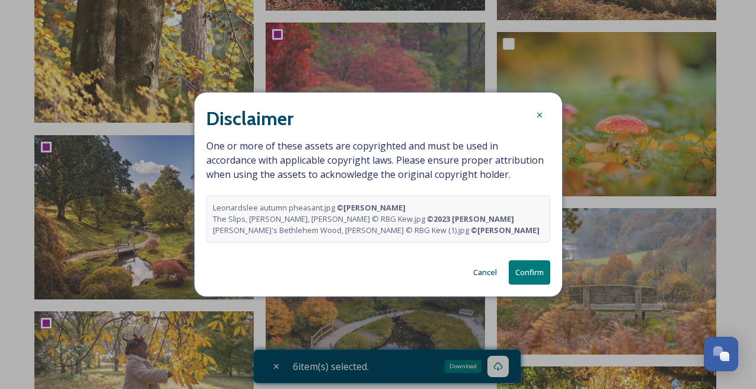
click at [488, 273] on button "Cancel" at bounding box center [485, 272] width 36 height 23
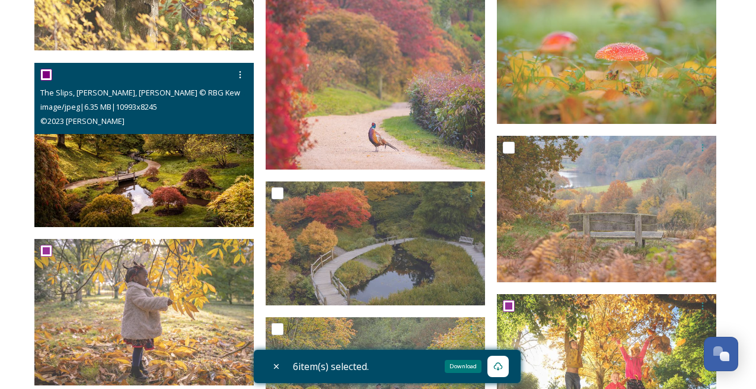
scroll to position [3030, 0]
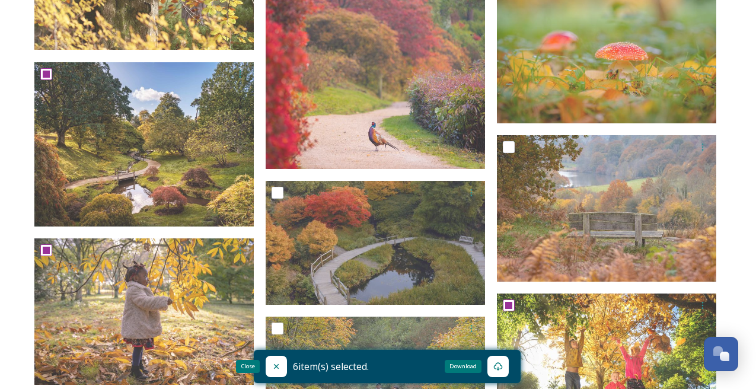
click at [278, 365] on icon at bounding box center [275, 366] width 9 height 9
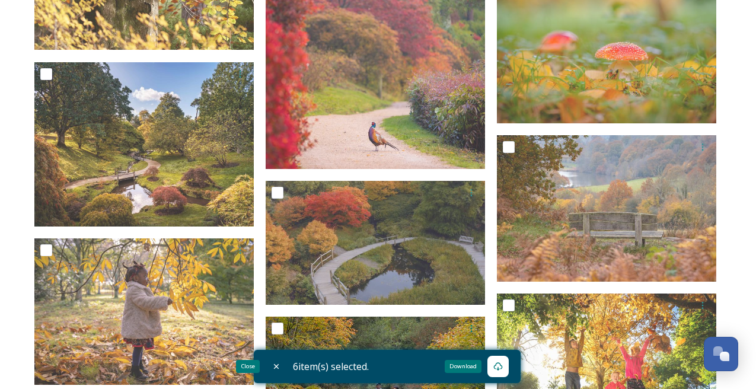
checkbox input "false"
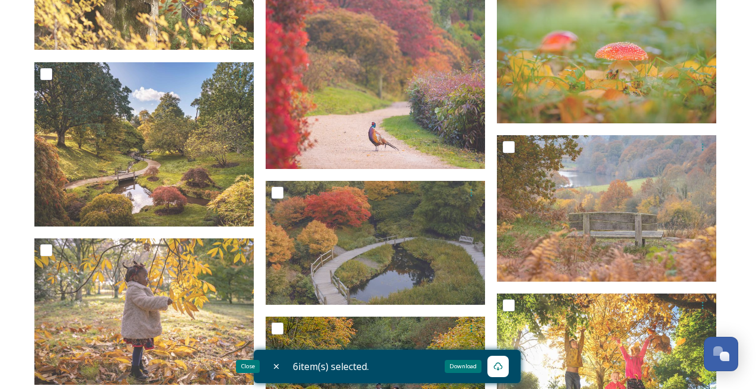
checkbox input "false"
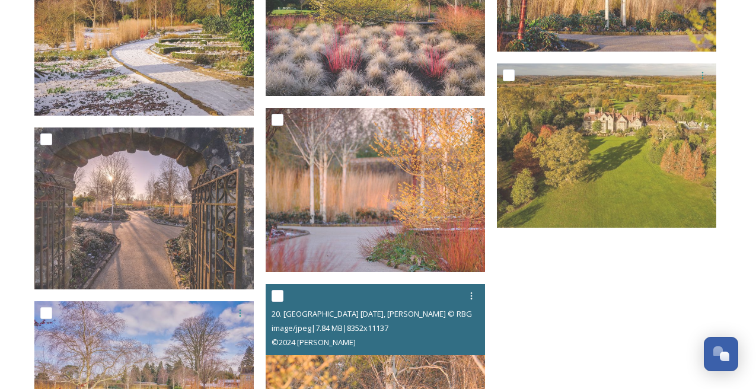
scroll to position [4405, 0]
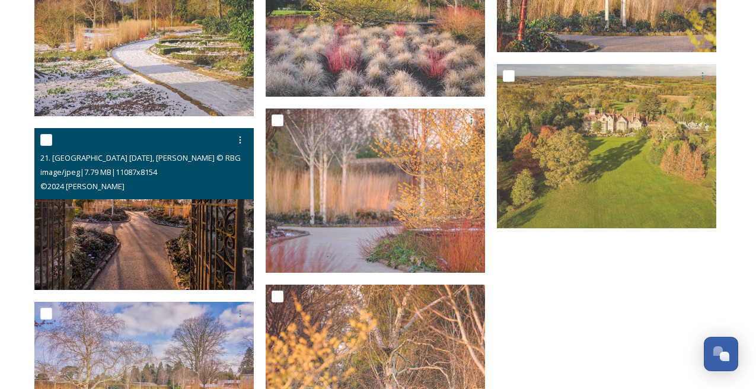
click at [43, 139] on input "checkbox" at bounding box center [46, 140] width 12 height 12
checkbox input "true"
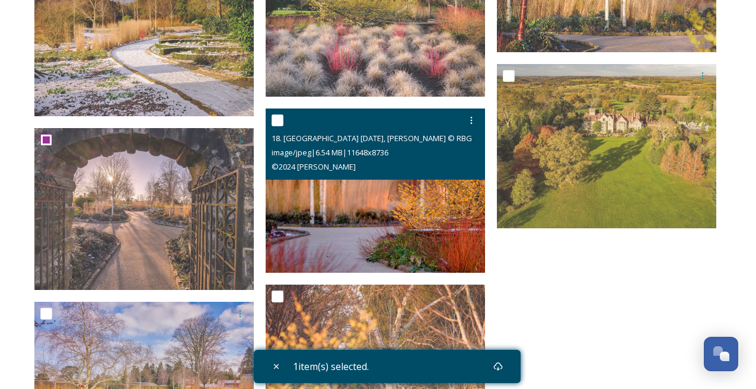
click at [271, 119] on input "checkbox" at bounding box center [277, 120] width 12 height 12
checkbox input "true"
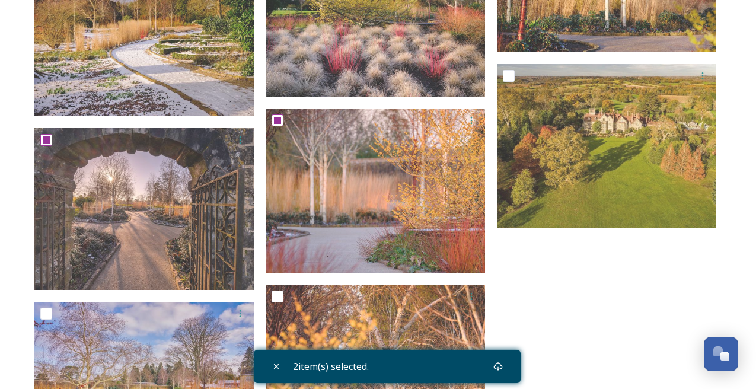
click at [474, 366] on div "2 item(s) selected." at bounding box center [387, 366] width 267 height 33
click at [503, 367] on icon at bounding box center [497, 366] width 9 height 9
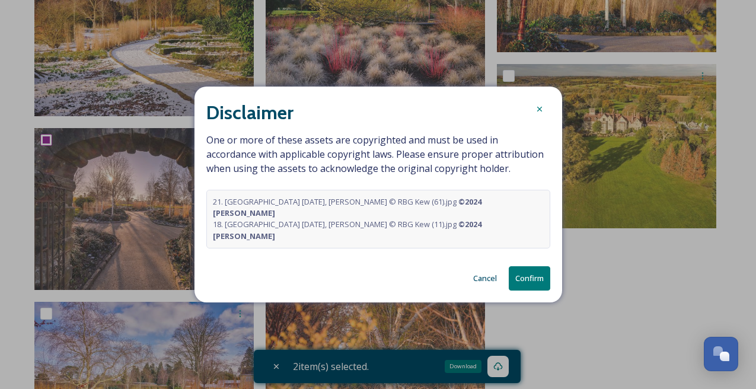
click at [488, 267] on button "Cancel" at bounding box center [485, 278] width 36 height 23
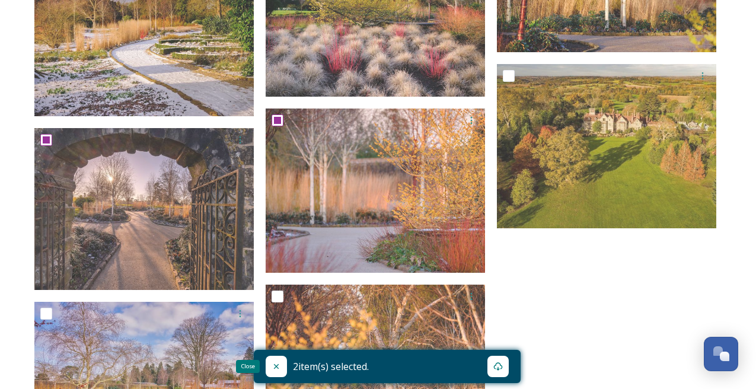
click at [280, 368] on icon at bounding box center [275, 366] width 9 height 9
checkbox input "false"
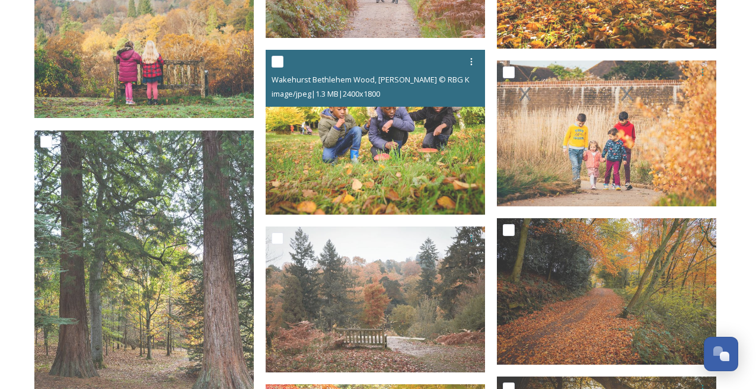
scroll to position [3453, 0]
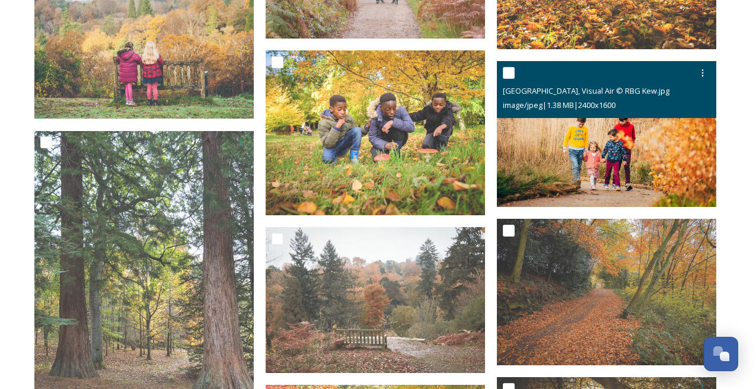
click at [500, 75] on div "Wakehurst Winter Garden, Visual Air © RBG Kew.jpg image/jpeg | 1.38 MB | 2400 x…" at bounding box center [606, 89] width 219 height 57
click at [507, 74] on input "checkbox" at bounding box center [509, 73] width 12 height 12
checkbox input "true"
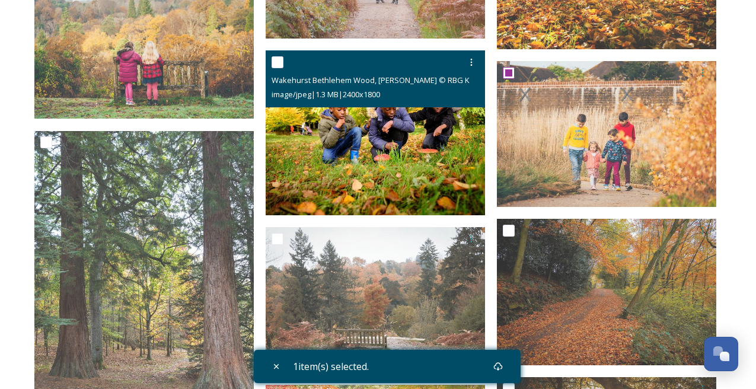
click at [277, 63] on input "checkbox" at bounding box center [277, 62] width 12 height 12
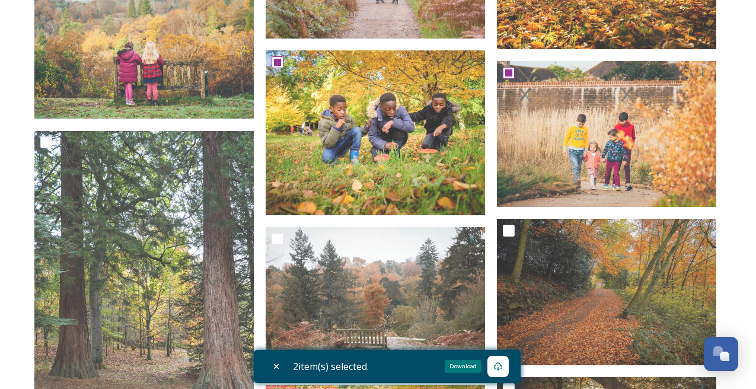
click at [499, 369] on icon at bounding box center [497, 366] width 9 height 9
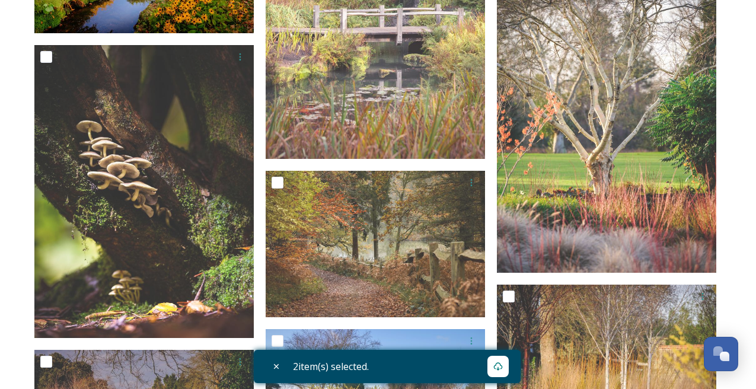
scroll to position [4236, 0]
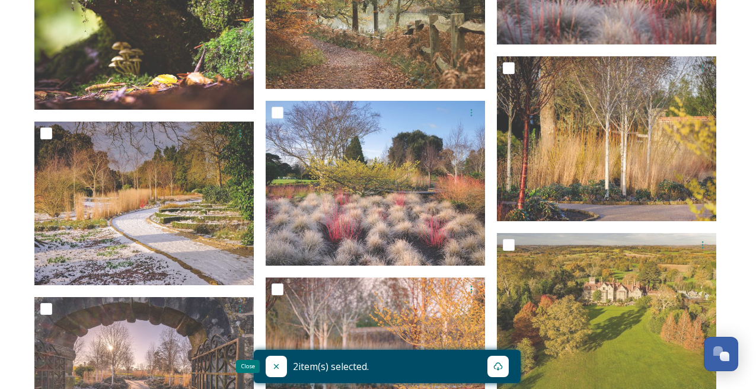
click at [279, 371] on div "Close" at bounding box center [276, 366] width 21 height 21
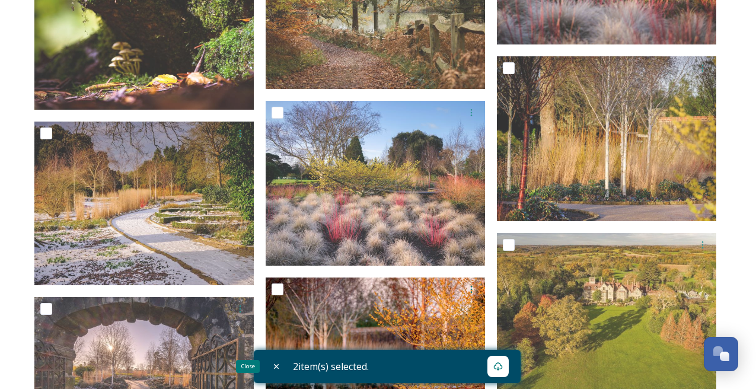
checkbox input "false"
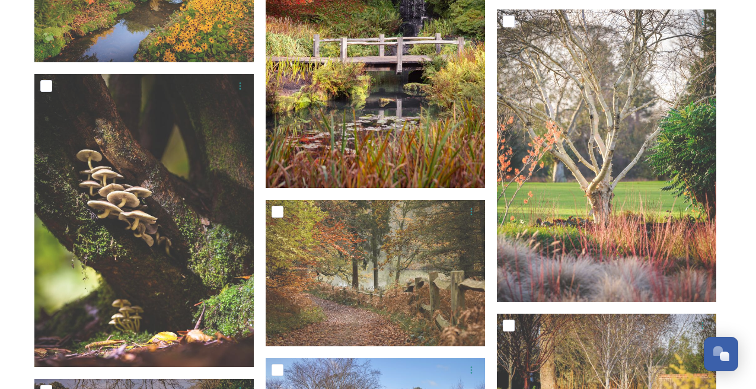
scroll to position [3967, 0]
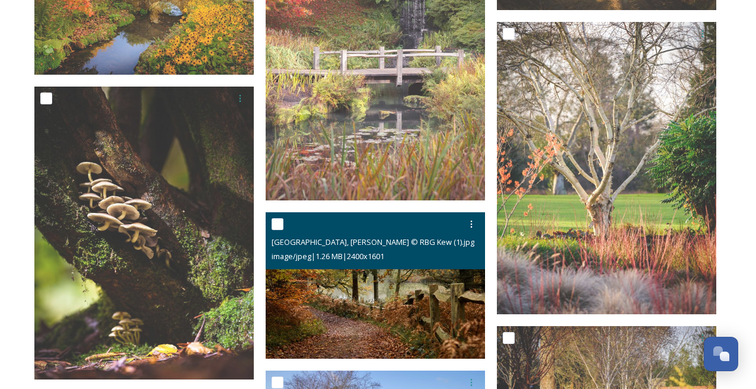
click at [276, 222] on input "checkbox" at bounding box center [277, 224] width 12 height 12
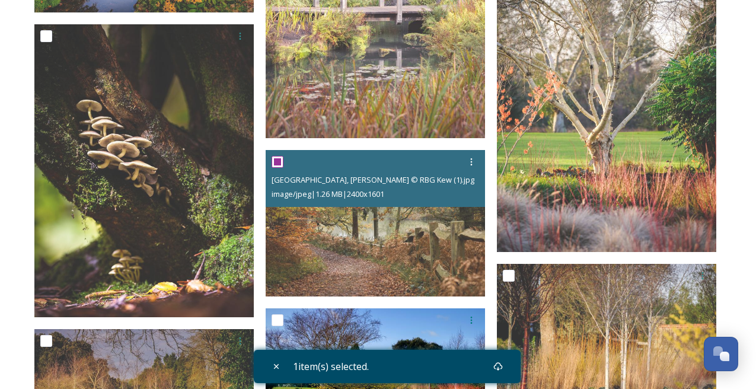
scroll to position [4030, 0]
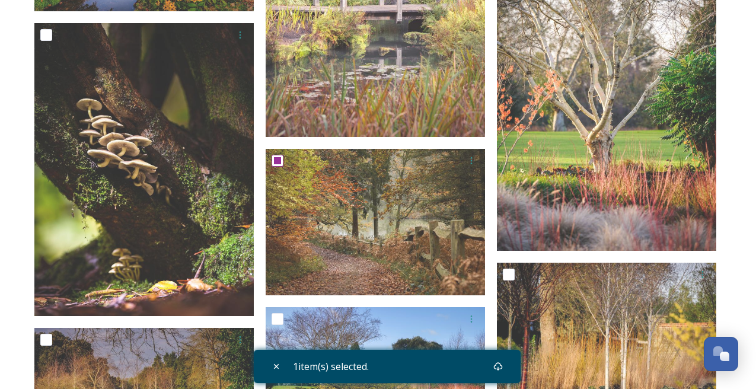
click at [476, 364] on div "1 item(s) selected." at bounding box center [387, 366] width 267 height 33
click at [507, 367] on div "Download" at bounding box center [497, 366] width 21 height 21
click at [277, 367] on icon at bounding box center [275, 366] width 5 height 5
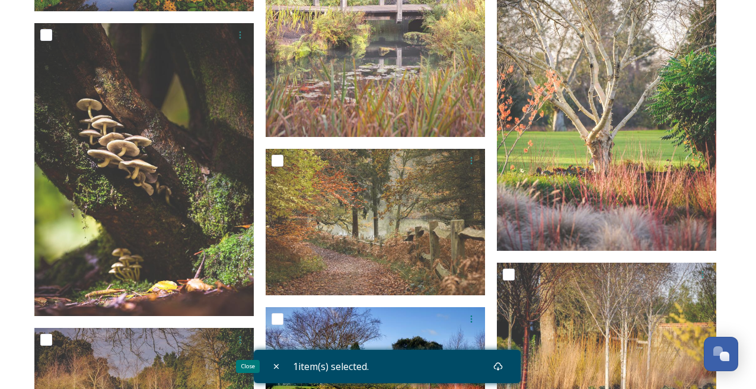
checkbox input "false"
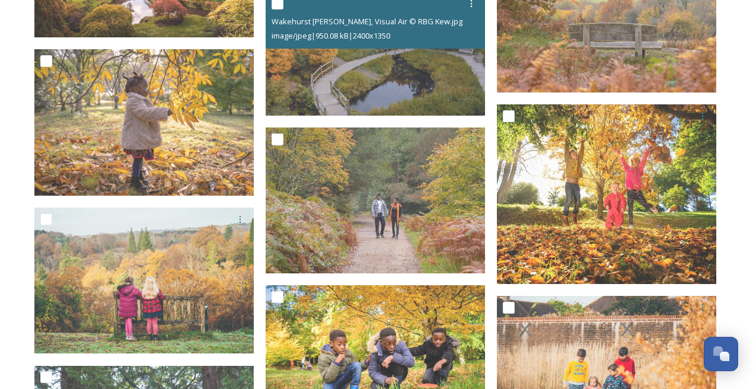
scroll to position [3223, 0]
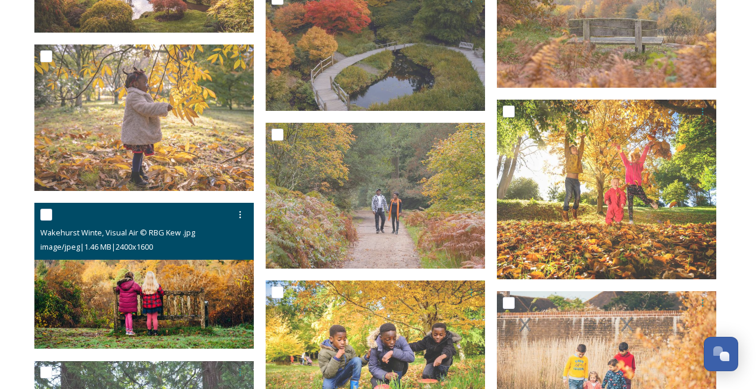
click at [44, 214] on input "checkbox" at bounding box center [46, 215] width 12 height 12
checkbox input "true"
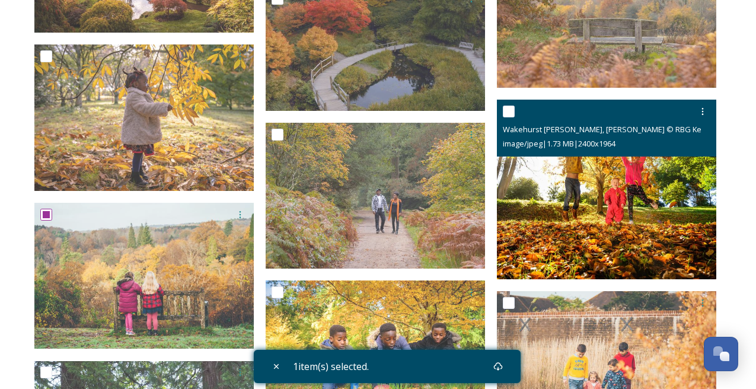
click at [510, 111] on input "checkbox" at bounding box center [509, 111] width 12 height 12
checkbox input "true"
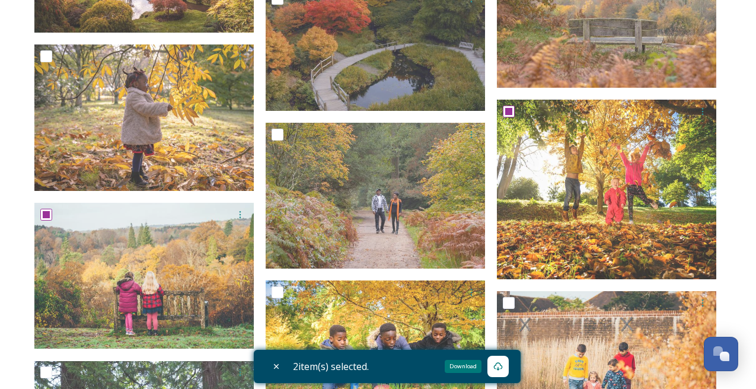
click at [507, 369] on div "Download" at bounding box center [497, 366] width 21 height 21
click at [275, 370] on icon at bounding box center [275, 366] width 9 height 9
checkbox input "false"
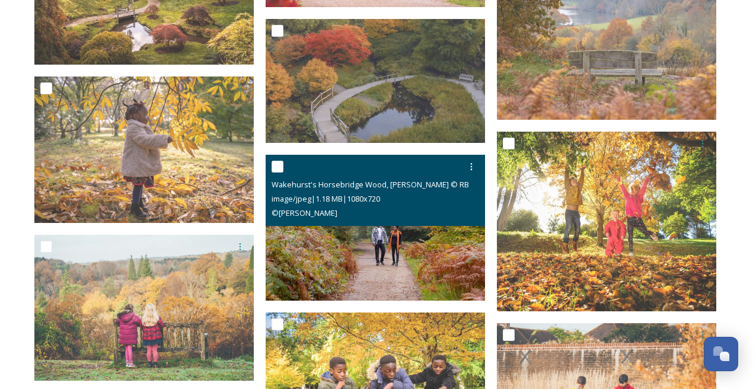
scroll to position [3174, 0]
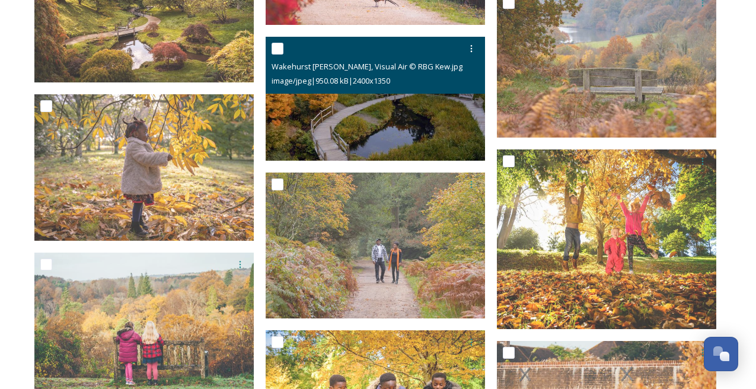
click at [277, 50] on input "checkbox" at bounding box center [277, 49] width 12 height 12
checkbox input "true"
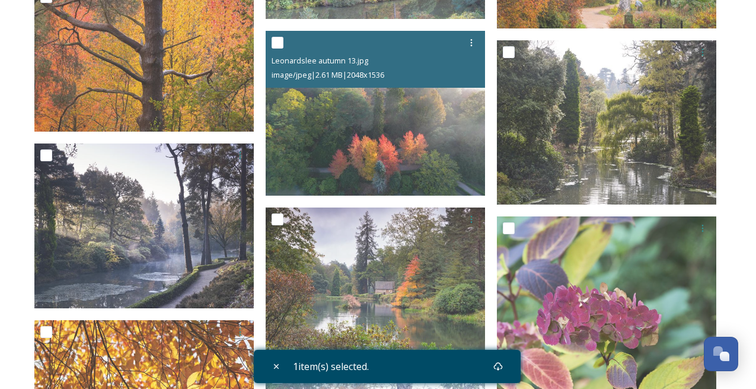
scroll to position [2274, 0]
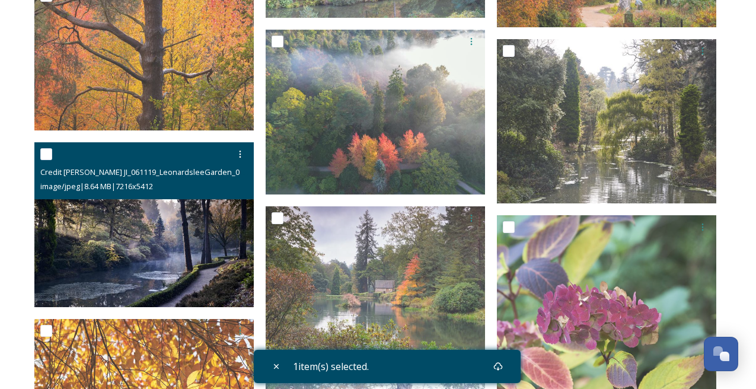
click at [47, 161] on div at bounding box center [145, 153] width 210 height 21
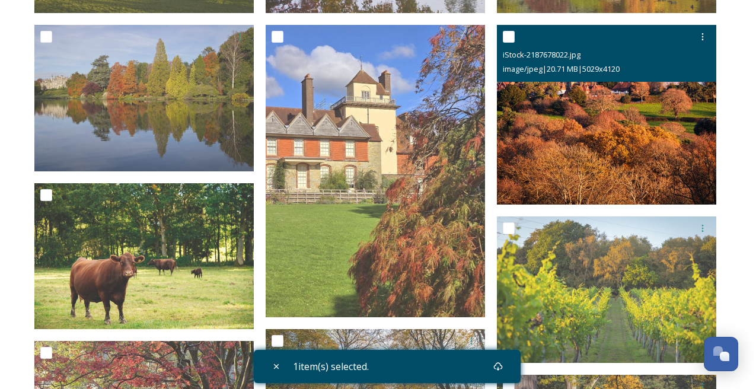
scroll to position [328, 0]
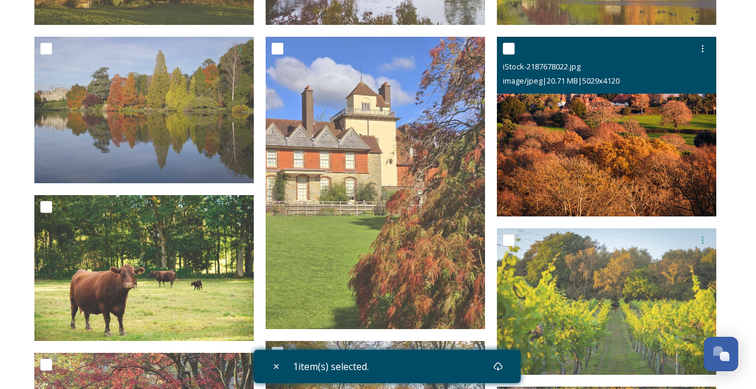
click at [506, 47] on input "checkbox" at bounding box center [509, 49] width 12 height 12
checkbox input "true"
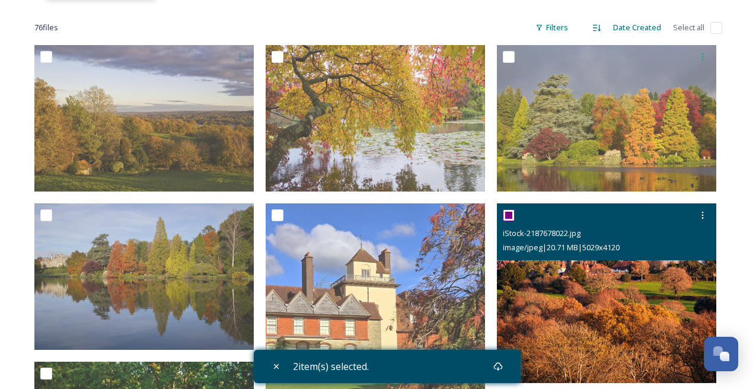
scroll to position [154, 0]
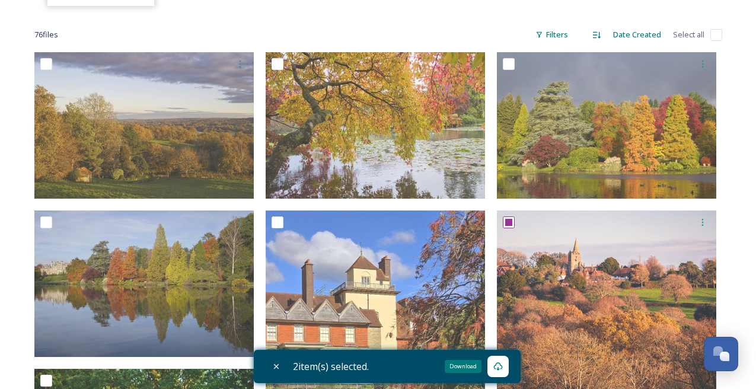
click at [503, 367] on icon at bounding box center [497, 366] width 9 height 9
